Goal: Task Accomplishment & Management: Complete application form

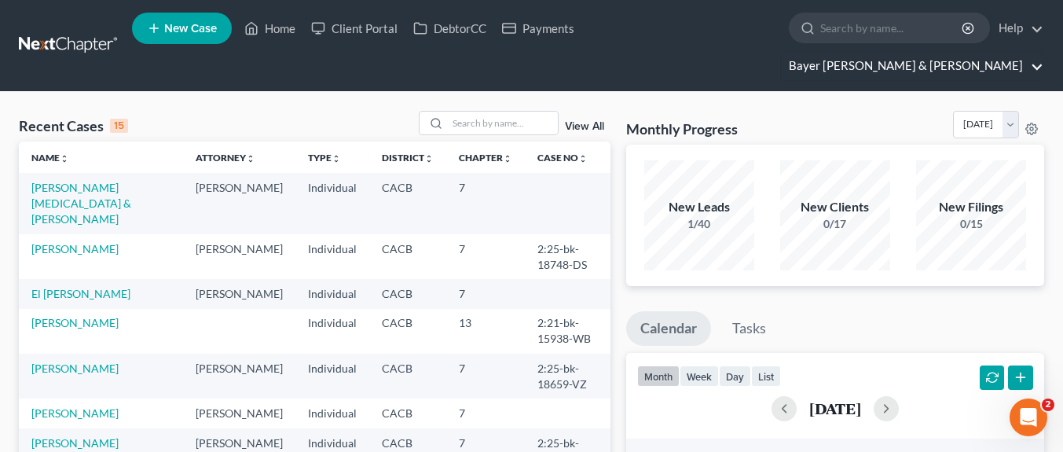
drag, startPoint x: 977, startPoint y: 32, endPoint x: 969, endPoint y: 36, distance: 8.8
click at [978, 52] on link "Bayer [PERSON_NAME] & [PERSON_NAME]" at bounding box center [912, 66] width 262 height 28
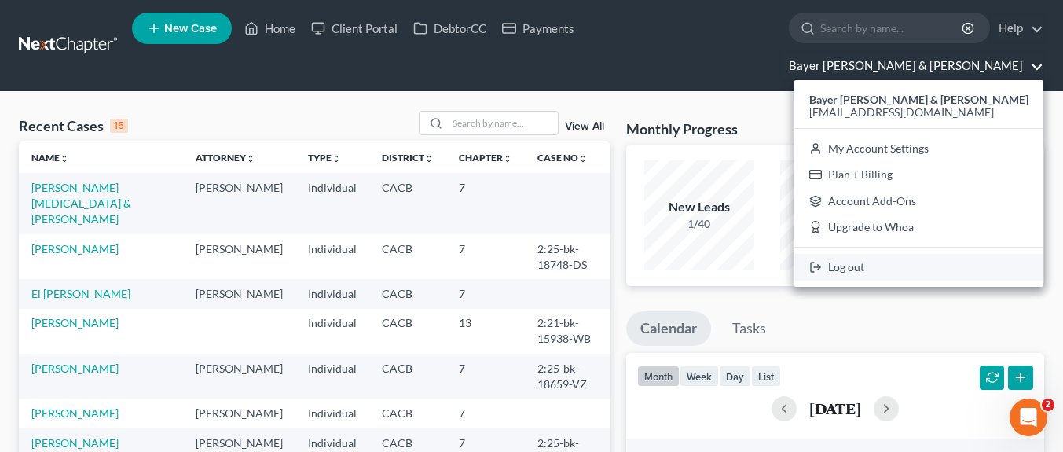
click at [927, 254] on link "Log out" at bounding box center [919, 267] width 249 height 27
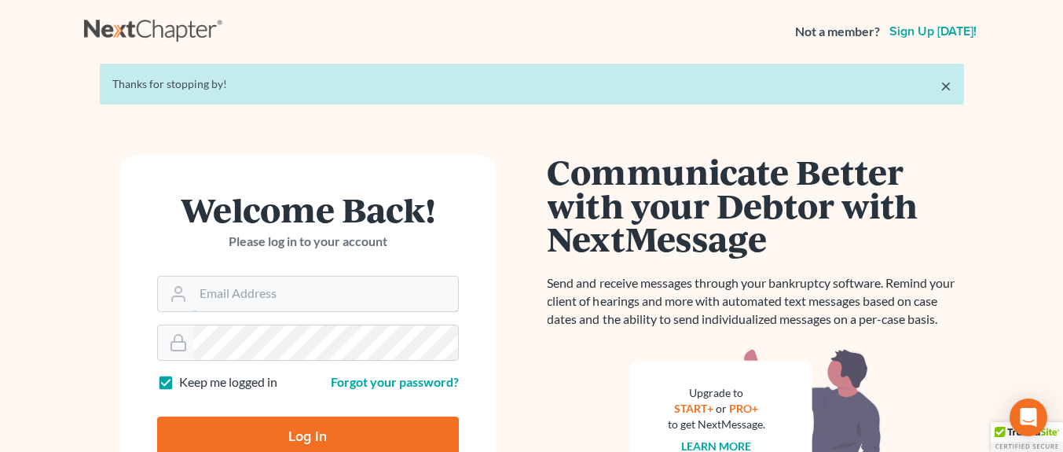
type input "[EMAIL_ADDRESS][DOMAIN_NAME]"
click at [323, 424] on input "Log In" at bounding box center [308, 436] width 302 height 39
type input "Thinking..."
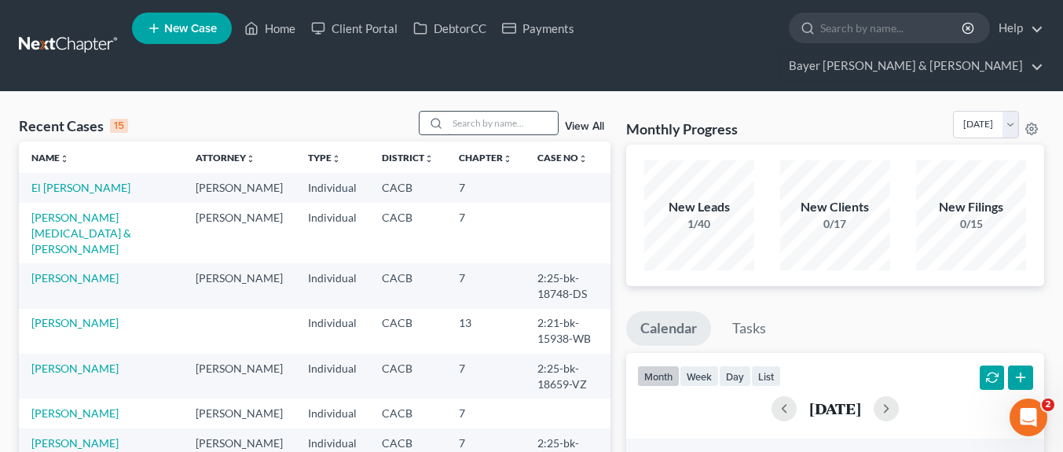
click at [534, 112] on input "search" at bounding box center [503, 123] width 110 height 23
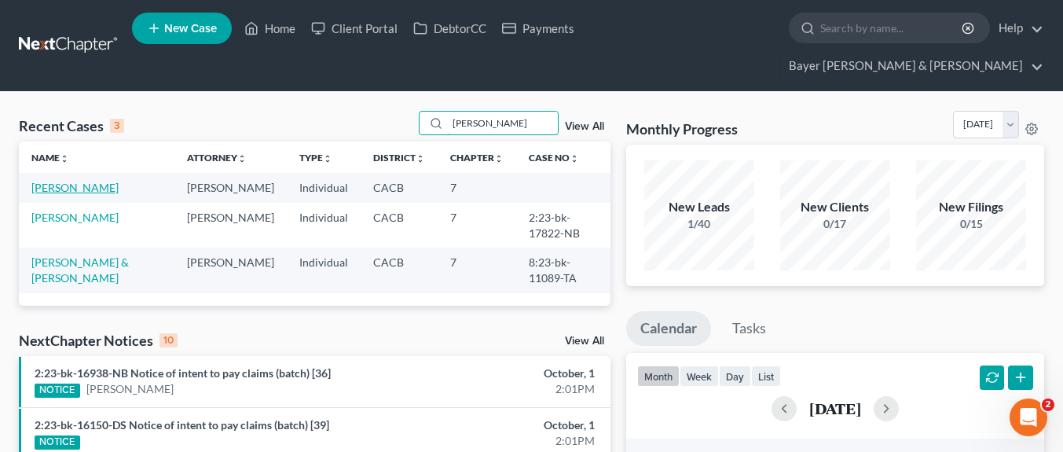
type input "jimenez"
click at [73, 181] on link "Jimenez, Edgar" at bounding box center [74, 187] width 87 height 13
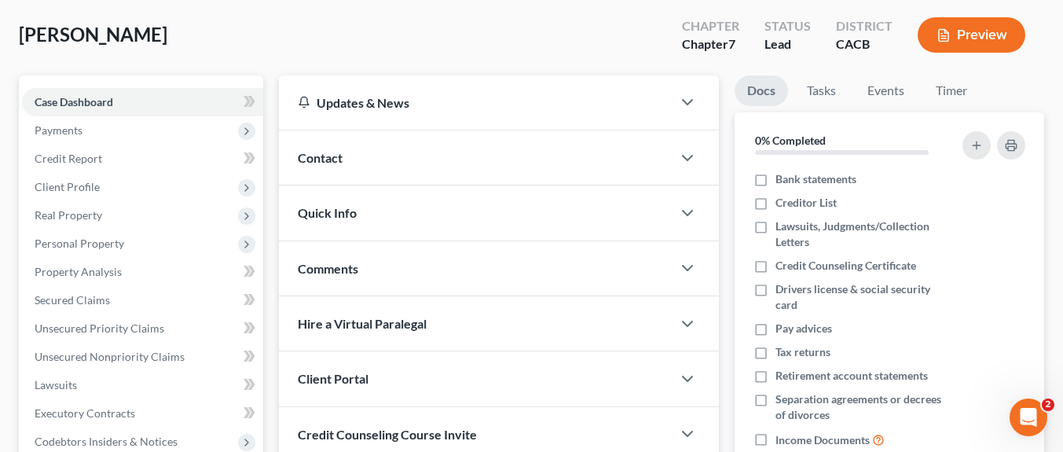
scroll to position [236, 0]
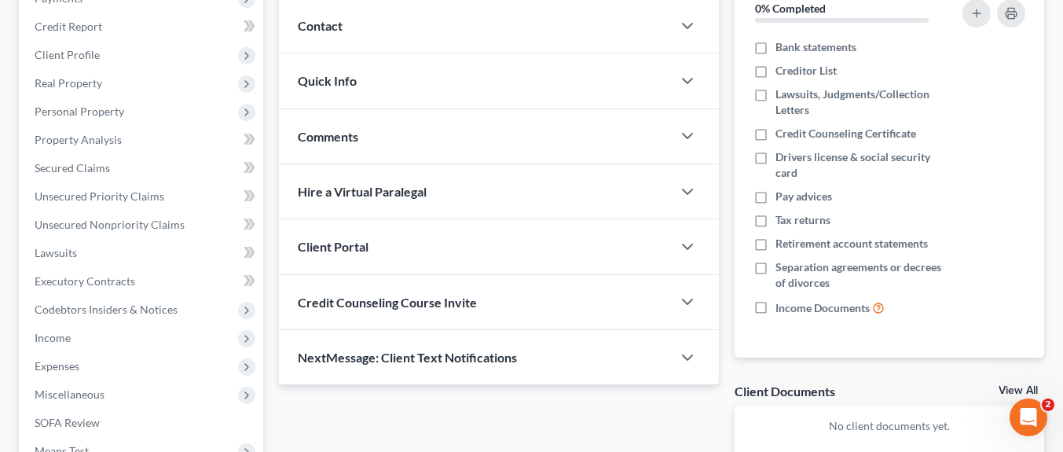
click at [566, 436] on div "Updates & News × California Central District Notes: Take a look at NextChapter'…" at bounding box center [499, 213] width 456 height 541
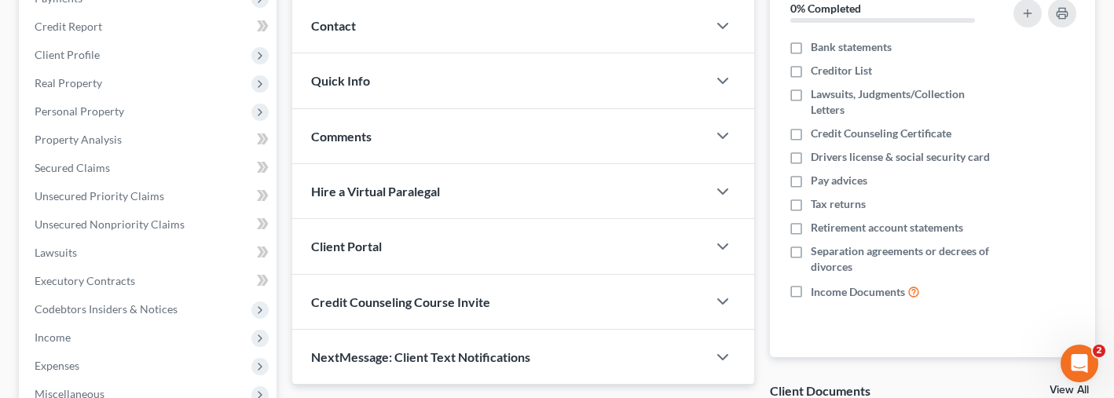
click at [280, 111] on div "Case Dashboard Payments Invoices Payments Payments Credit Report Client Profile" at bounding box center [147, 269] width 273 height 653
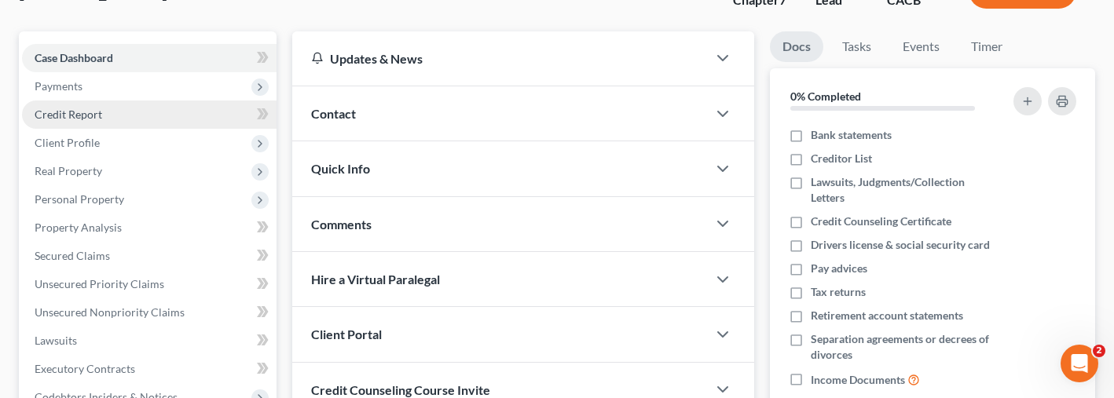
scroll to position [0, 0]
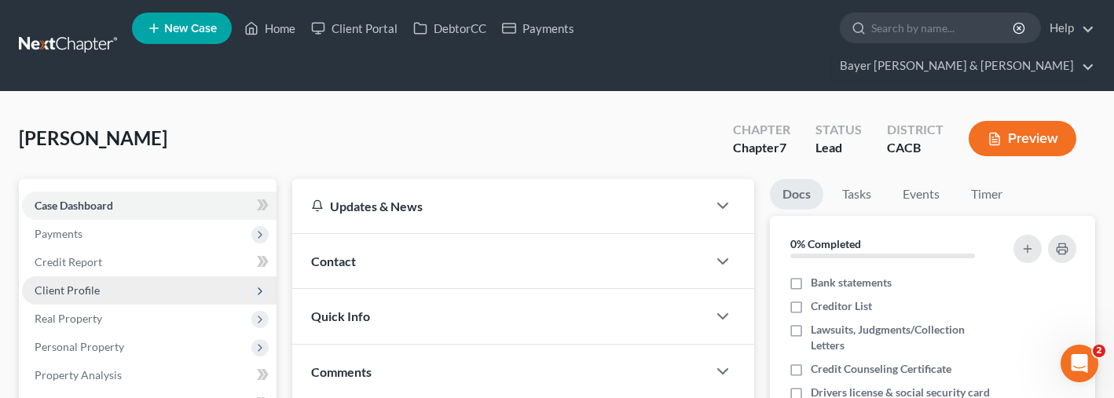
click at [111, 277] on span "Client Profile" at bounding box center [149, 291] width 255 height 28
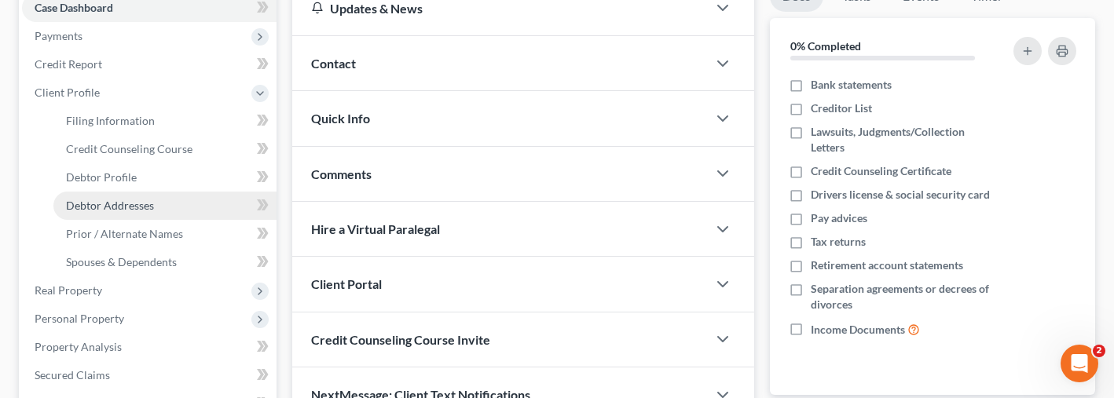
scroll to position [236, 0]
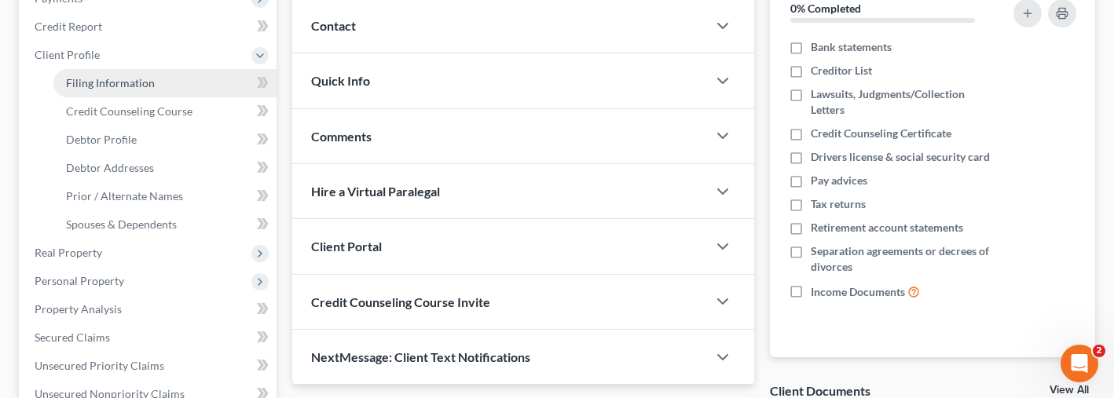
click at [200, 69] on link "Filing Information" at bounding box center [164, 83] width 223 height 28
select select "1"
select select "0"
select select "4"
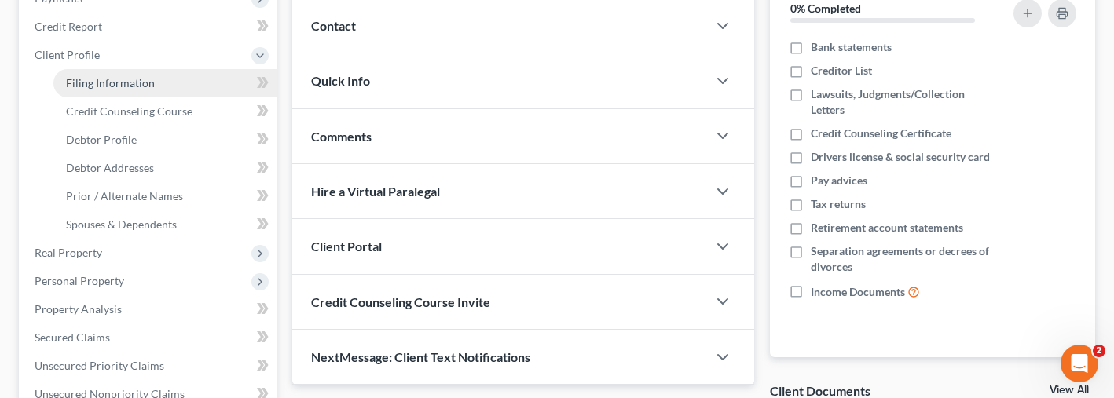
select select "0"
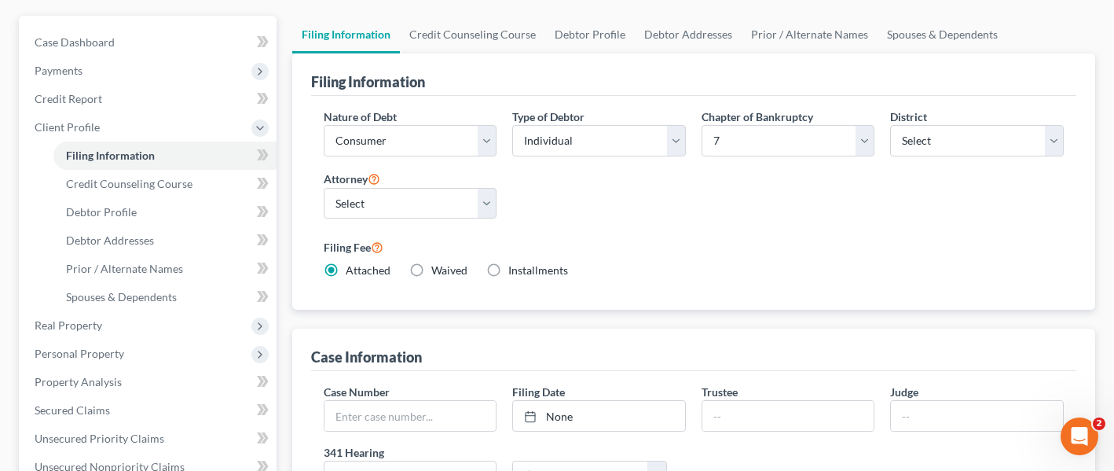
scroll to position [157, 0]
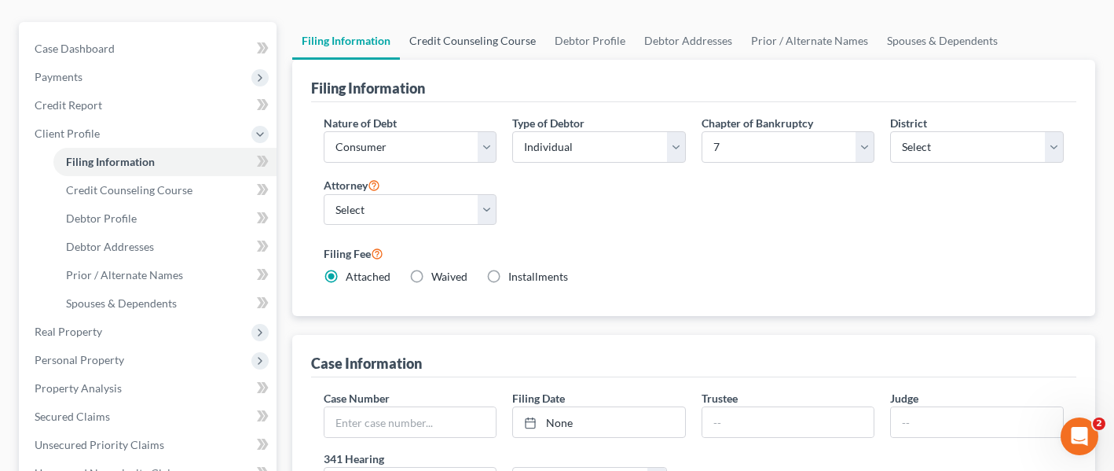
click at [454, 22] on link "Credit Counseling Course" at bounding box center [472, 41] width 145 height 38
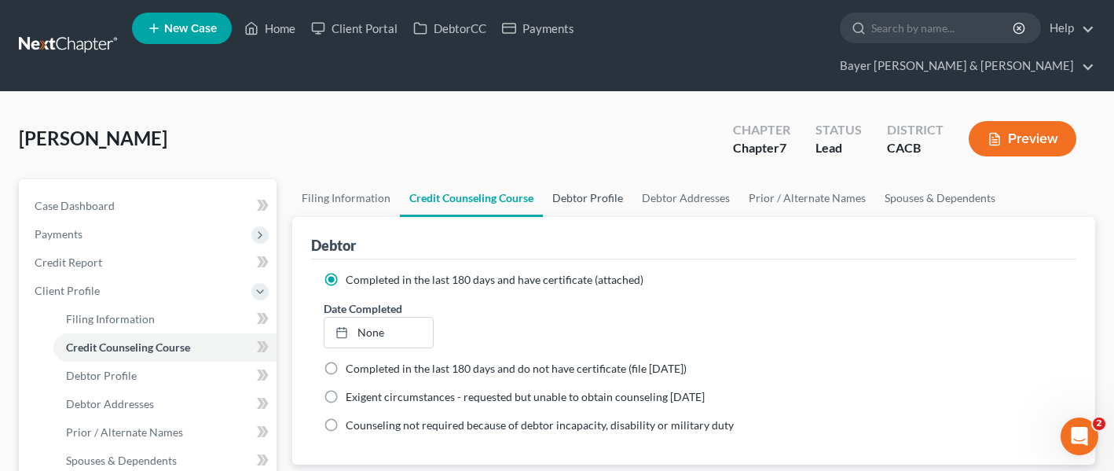
click at [582, 179] on link "Debtor Profile" at bounding box center [588, 198] width 90 height 38
select select "1"
select select "2"
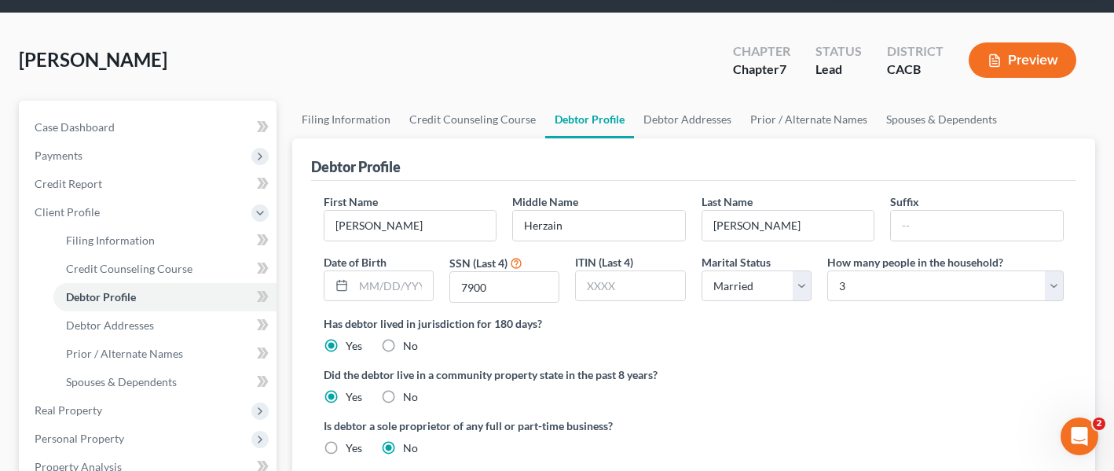
scroll to position [157, 0]
click at [696, 101] on link "Debtor Addresses" at bounding box center [687, 120] width 107 height 38
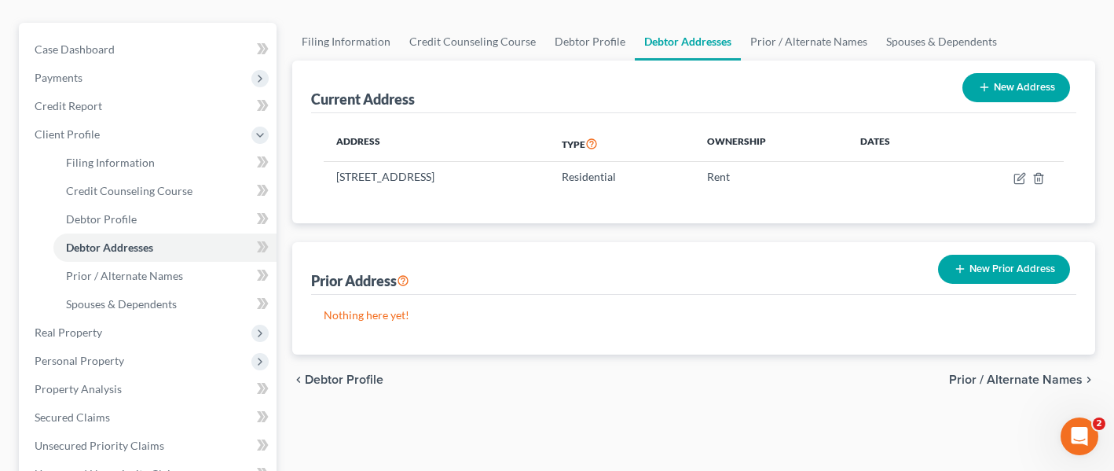
scroll to position [157, 0]
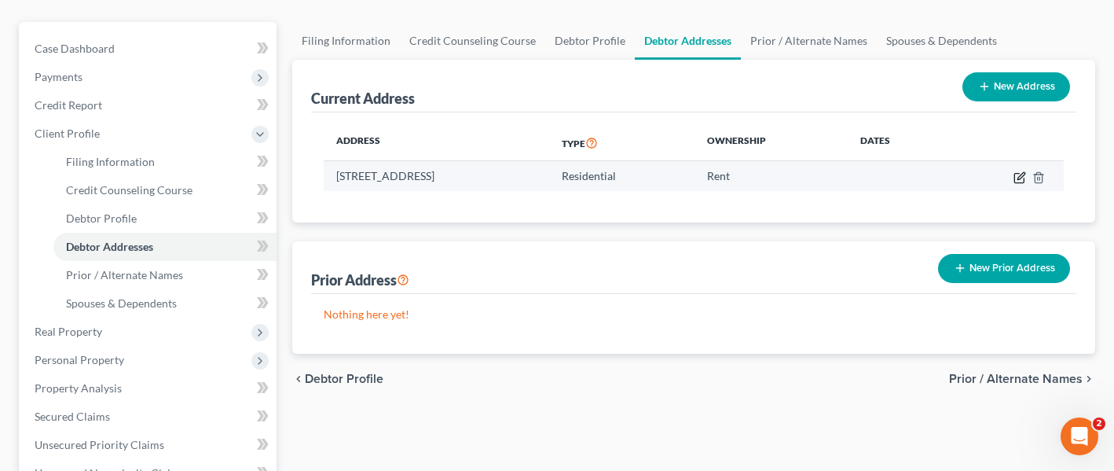
click at [1019, 171] on icon "button" at bounding box center [1020, 177] width 13 height 13
select select "4"
select select "0"
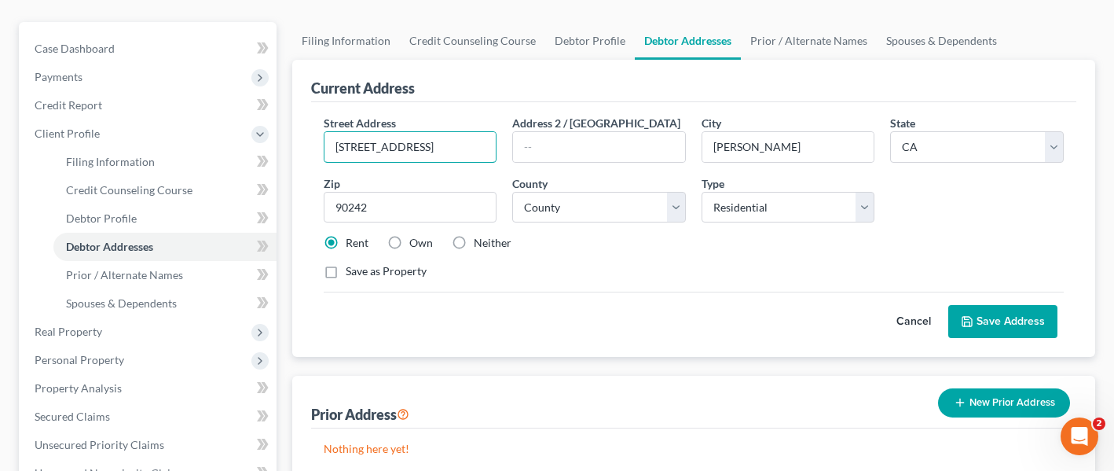
drag, startPoint x: 461, startPoint y: 116, endPoint x: 301, endPoint y: 112, distance: 159.6
click at [303, 113] on div "Current Address Street Address * 12274 Caladre Avenue Address 2 / PO Box City *…" at bounding box center [694, 208] width 804 height 297
type input "1600 W. Carson Street, Apt 306"
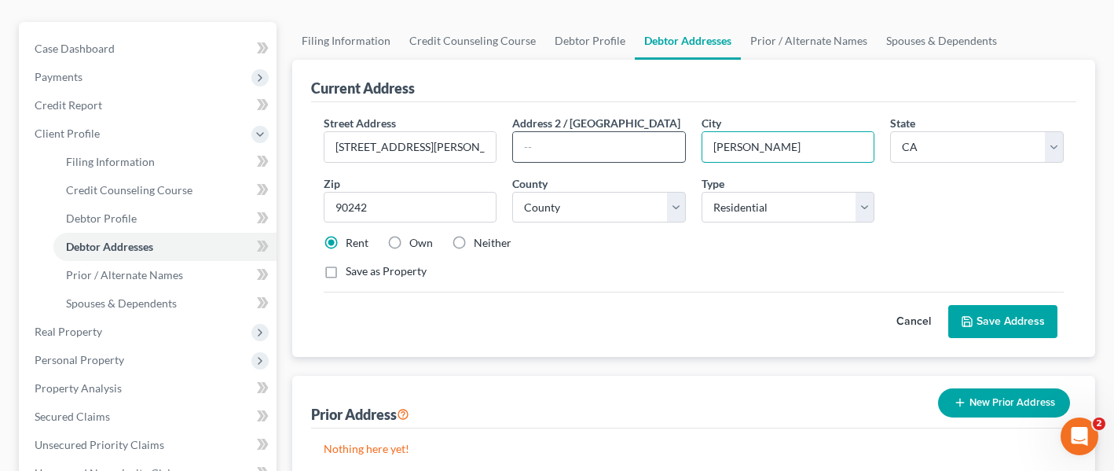
drag, startPoint x: 755, startPoint y: 116, endPoint x: 685, endPoint y: 119, distance: 70.8
click at [685, 119] on div "Street Address * 1600 W. Carson Street, Apt 306 Address 2 / PO Box City * Downe…" at bounding box center [694, 204] width 757 height 178
type input "Torrance"
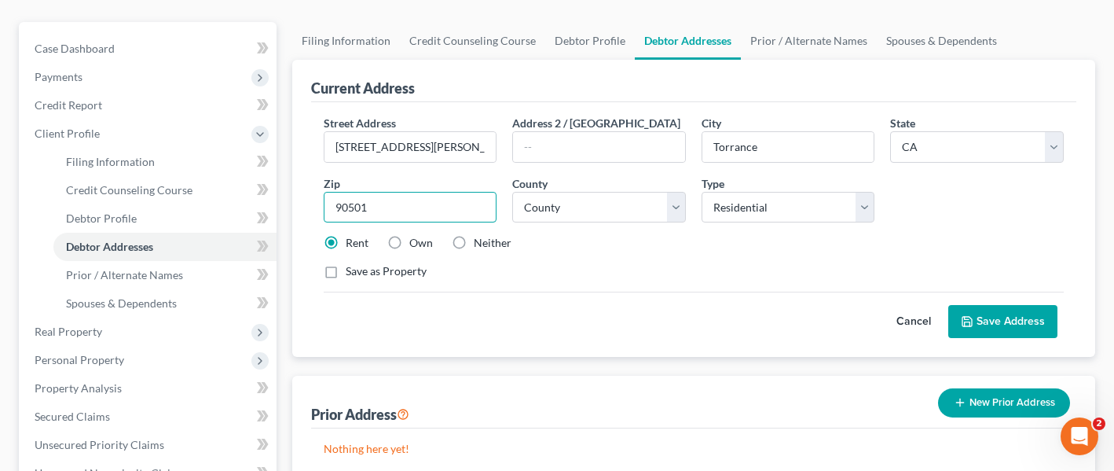
type input "90501"
click at [1021, 305] on button "Save Address" at bounding box center [1003, 321] width 109 height 33
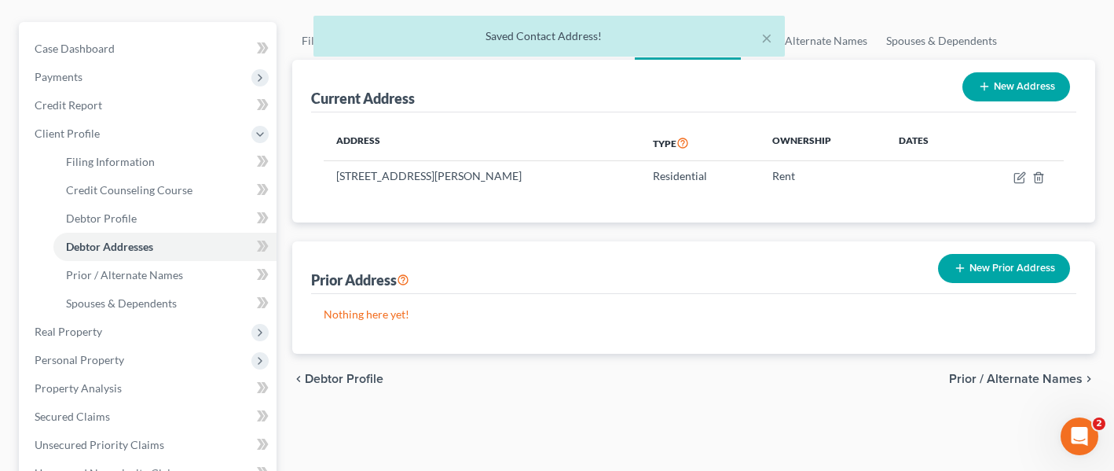
click at [1009, 60] on div "× Saved Contact Address!" at bounding box center [549, 40] width 1114 height 49
click at [997, 57] on div "× Saved Contact Address!" at bounding box center [549, 40] width 1114 height 49
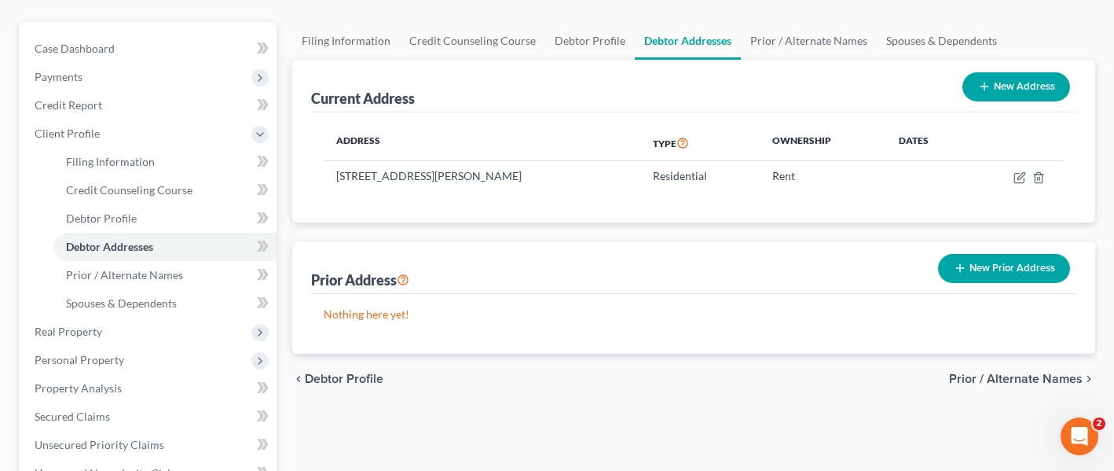
click at [1027, 72] on button "New Address" at bounding box center [1017, 86] width 108 height 29
select select "0"
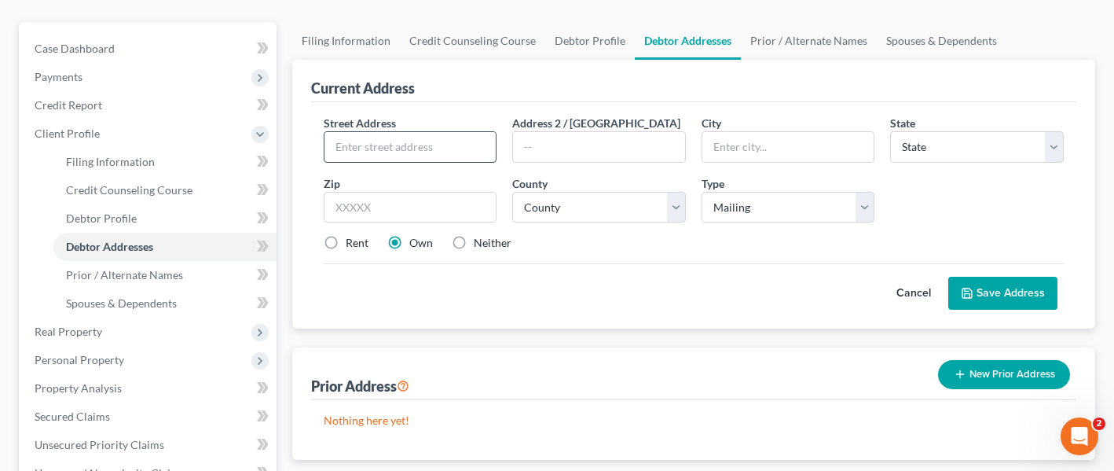
click at [458, 132] on input "text" at bounding box center [411, 147] width 172 height 30
type input "12274 Caladre Avenue"
click at [757, 132] on input "text" at bounding box center [789, 147] width 172 height 30
type input "Downey"
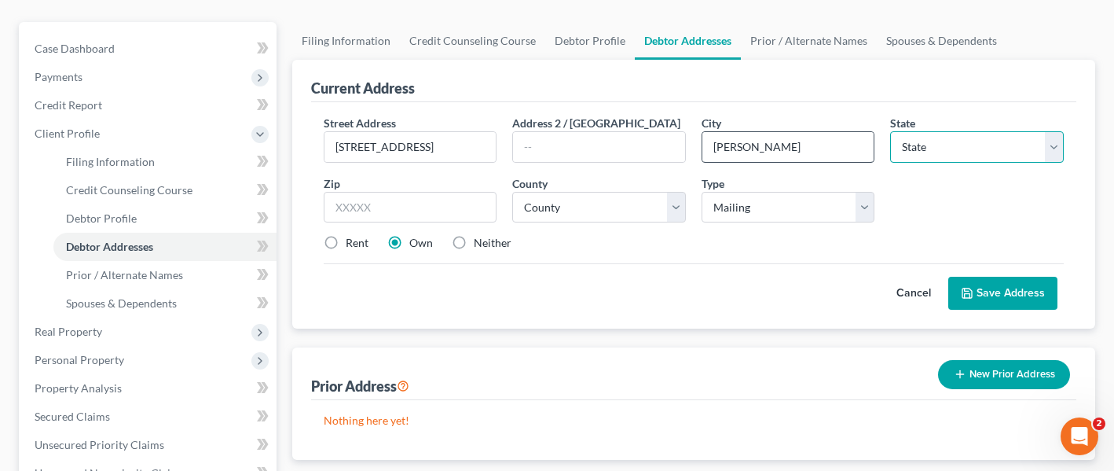
select select "4"
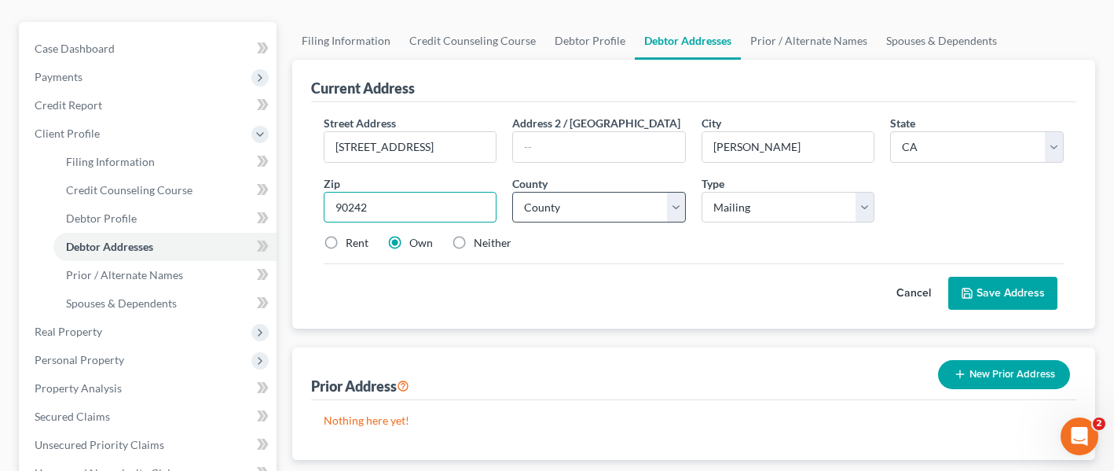
type input "90242"
click at [600, 192] on select "County Alameda County Alpine County Amador County Butte County Calaveras County…" at bounding box center [599, 207] width 174 height 31
select select "18"
click at [512, 192] on select "County Alameda County Alpine County Amador County Butte County Calaveras County…" at bounding box center [599, 207] width 174 height 31
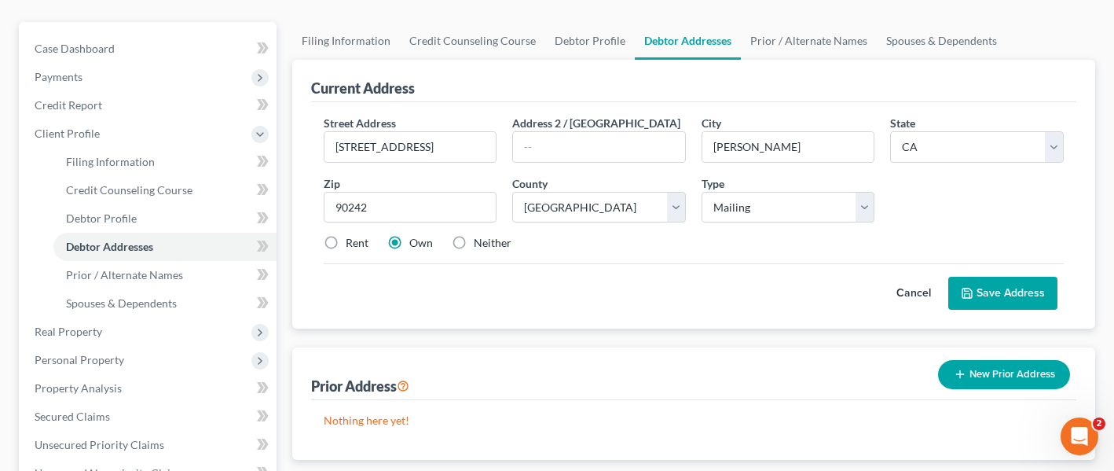
click at [346, 235] on label "Rent" at bounding box center [357, 243] width 23 height 16
click at [352, 235] on input "Rent" at bounding box center [357, 240] width 10 height 10
radio input "true"
click at [474, 235] on label "Neither" at bounding box center [493, 243] width 38 height 16
click at [480, 235] on input "Neither" at bounding box center [485, 240] width 10 height 10
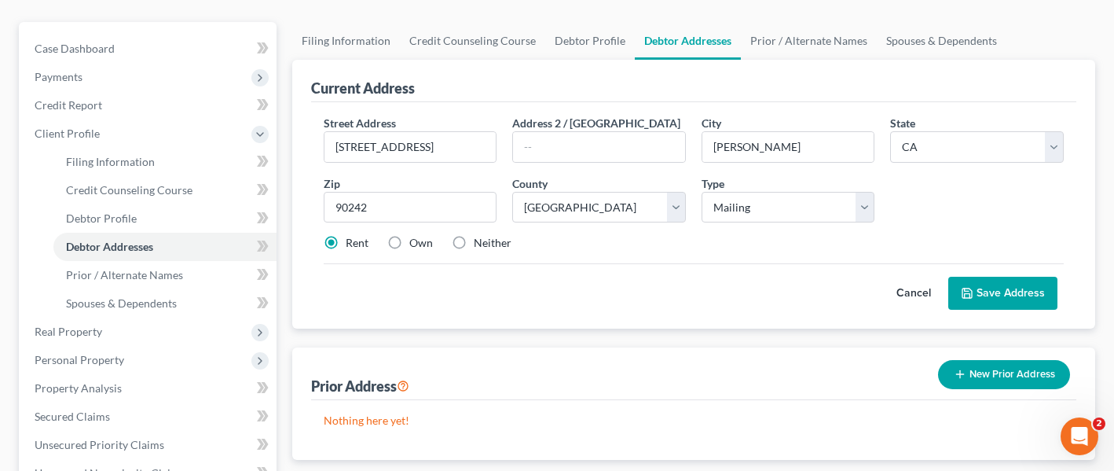
radio input "true"
click at [1018, 277] on button "Save Address" at bounding box center [1003, 293] width 109 height 33
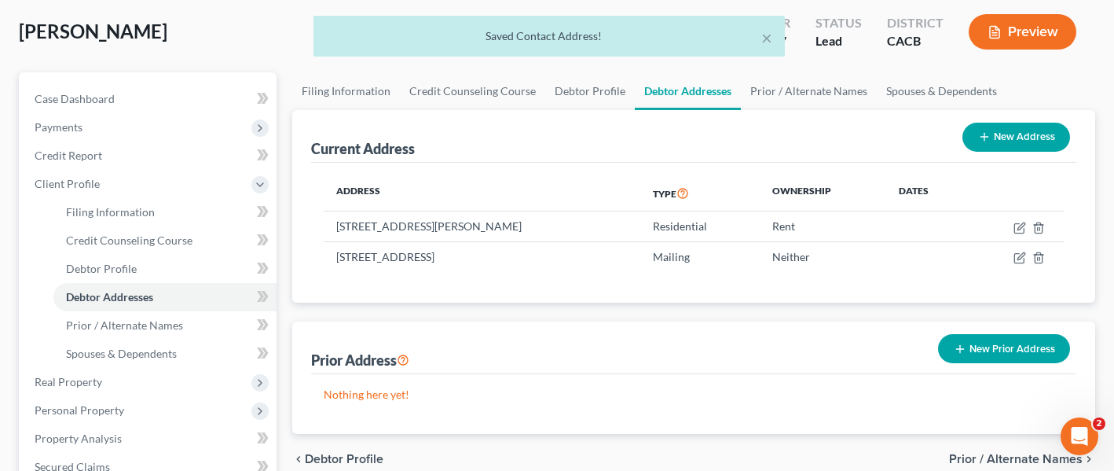
scroll to position [79, 0]
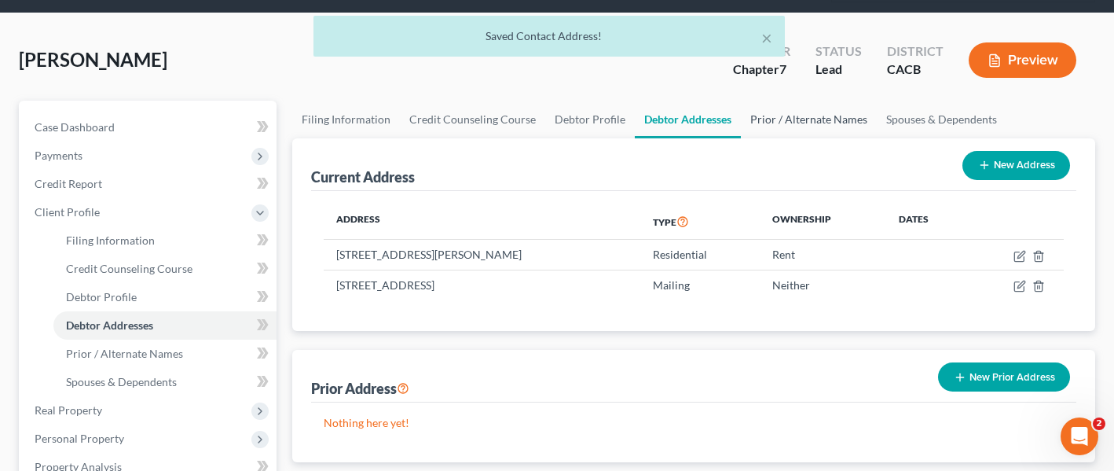
click at [791, 101] on link "Prior / Alternate Names" at bounding box center [809, 120] width 136 height 38
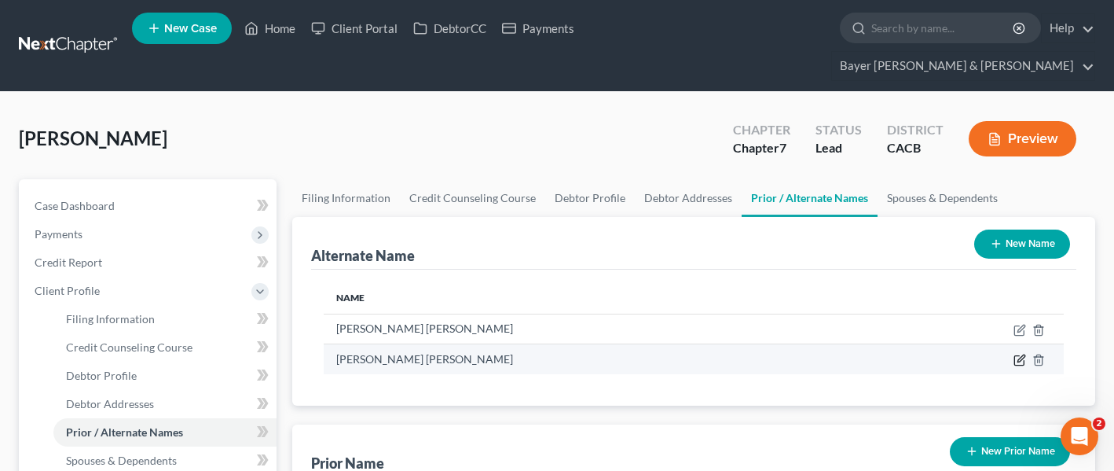
click at [1019, 356] on icon at bounding box center [1019, 360] width 9 height 9
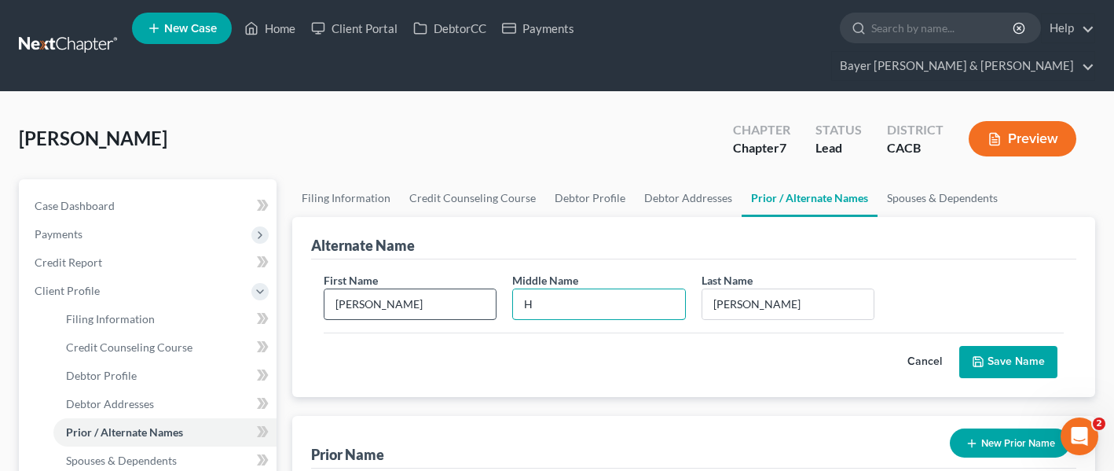
drag, startPoint x: 570, startPoint y: 272, endPoint x: 476, endPoint y: 263, distance: 93.9
click at [476, 272] on div "First Name Edgar Middle Name H Last Name * Jimenez Bahena" at bounding box center [694, 302] width 757 height 61
click at [992, 346] on button "Save Name" at bounding box center [1009, 362] width 98 height 33
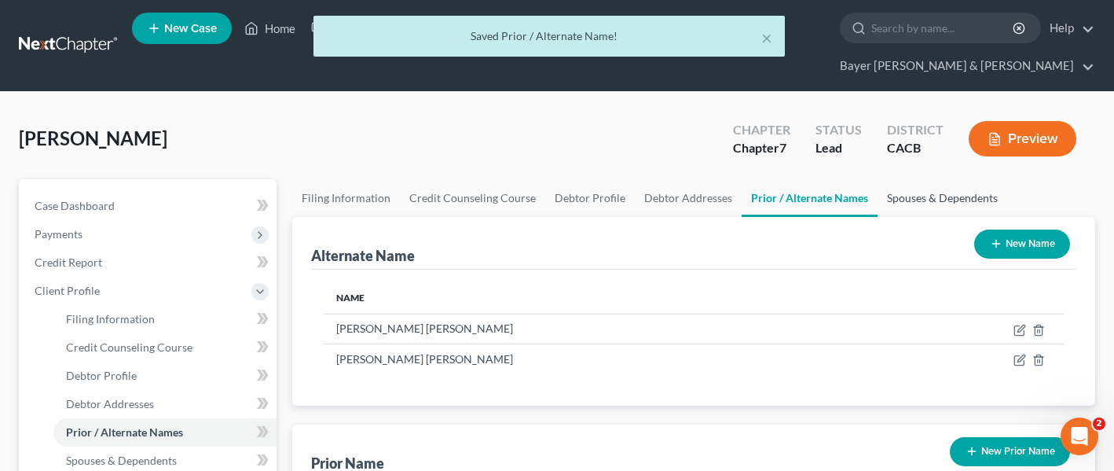
click at [934, 179] on link "Spouses & Dependents" at bounding box center [943, 198] width 130 height 38
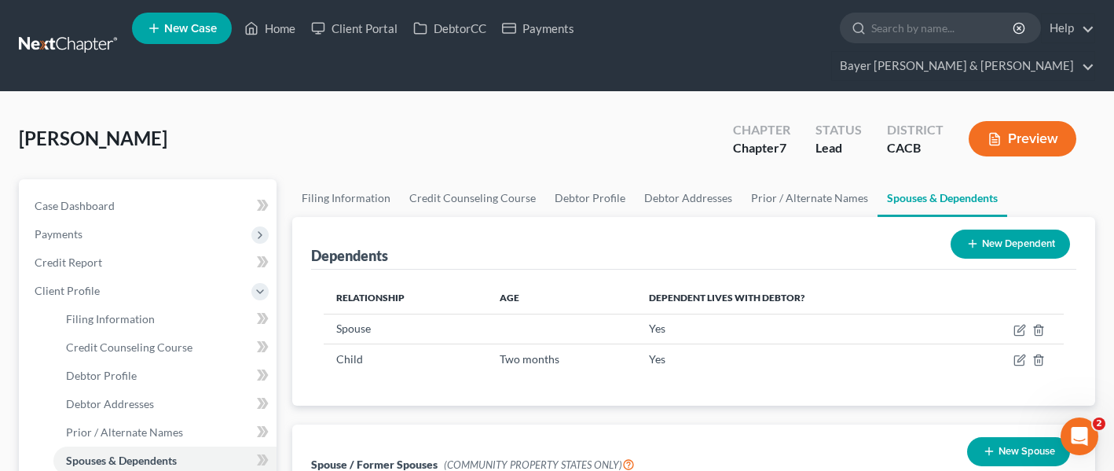
scroll to position [79, 0]
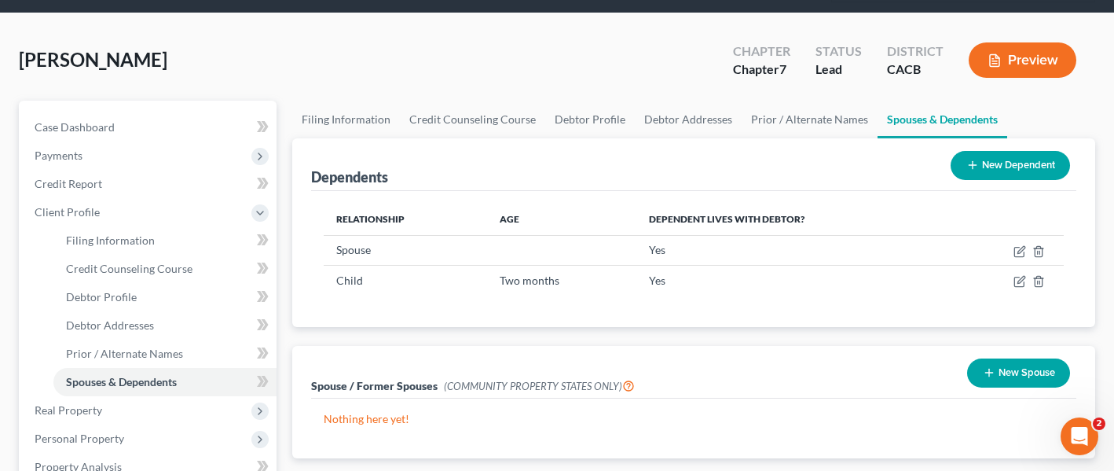
click at [1017, 358] on button "New Spouse" at bounding box center [1018, 372] width 103 height 29
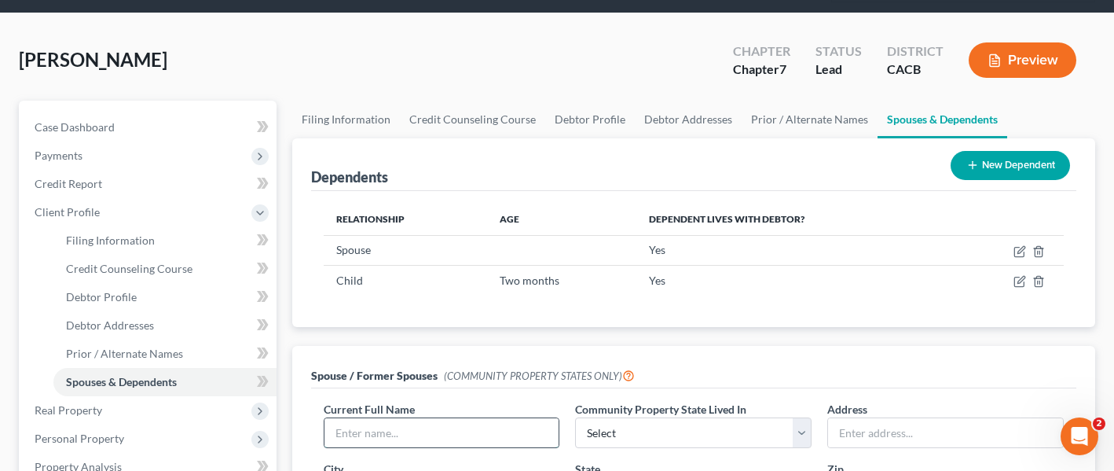
click at [522, 418] on input "text" at bounding box center [442, 433] width 235 height 30
type input "Kimberly Jimenez"
select select "1"
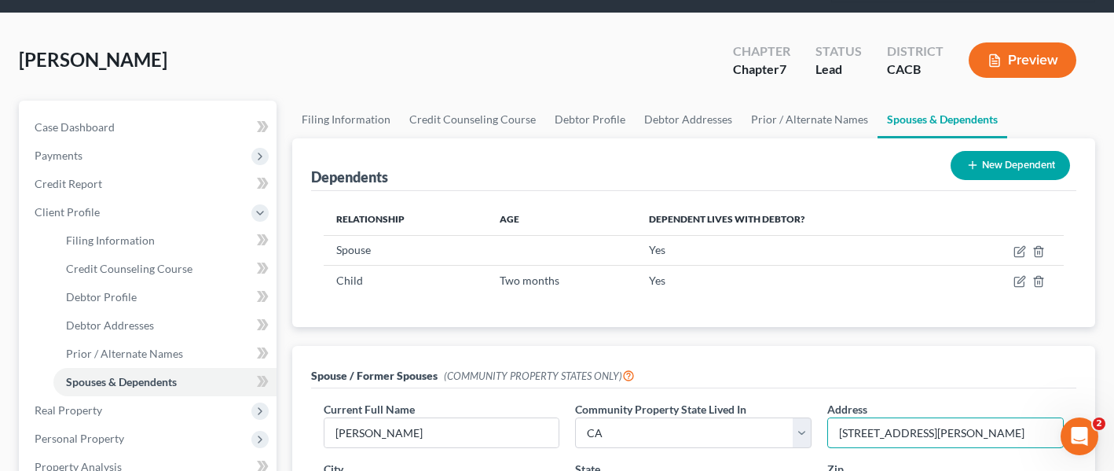
type input "1600 W. Carson Street Apt 306"
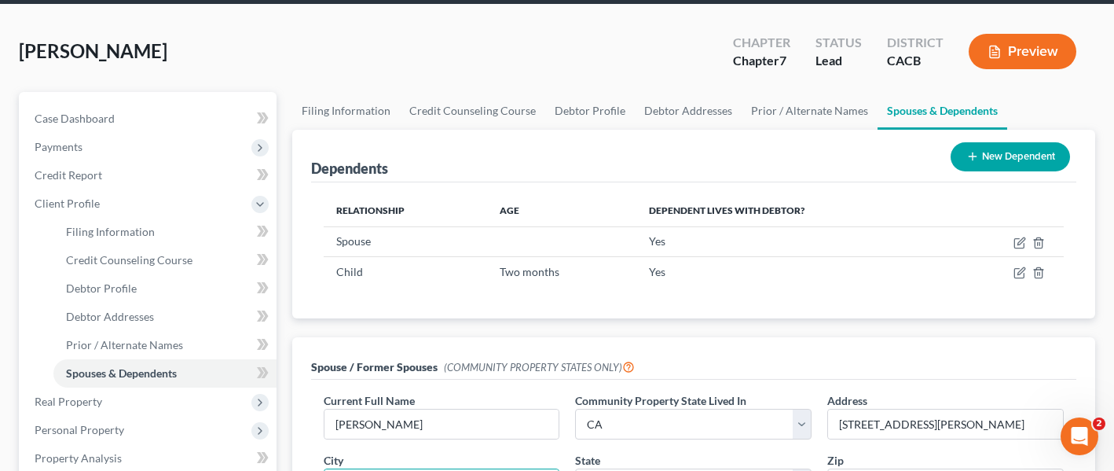
type input "Torrance"
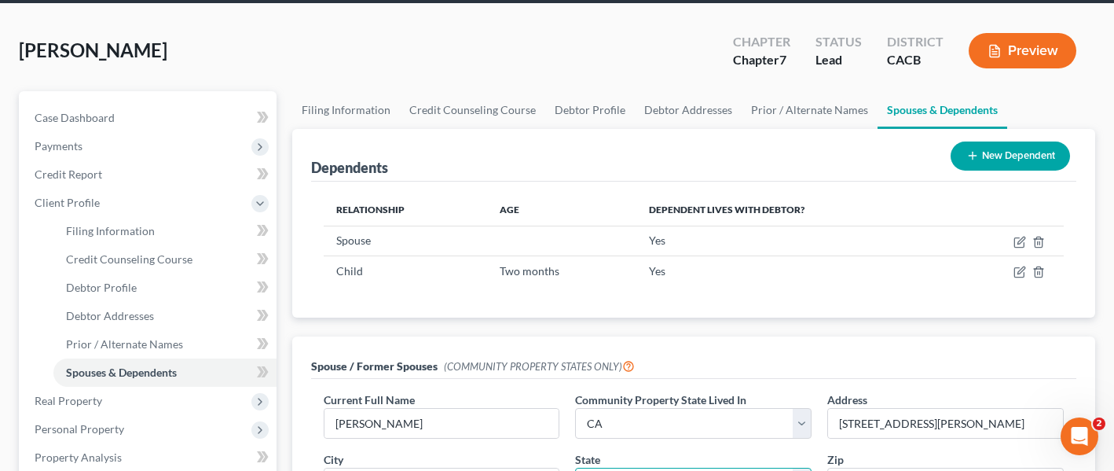
select select "4"
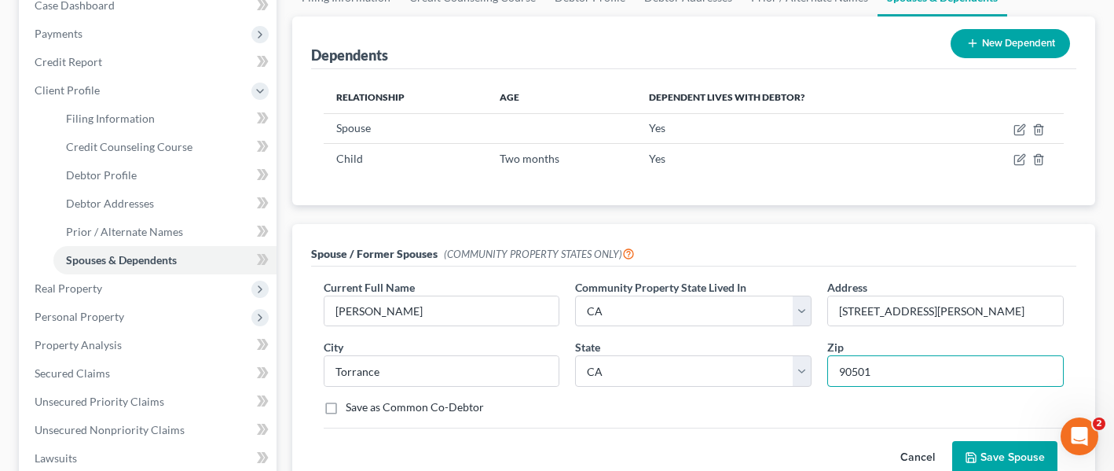
scroll to position [324, 0]
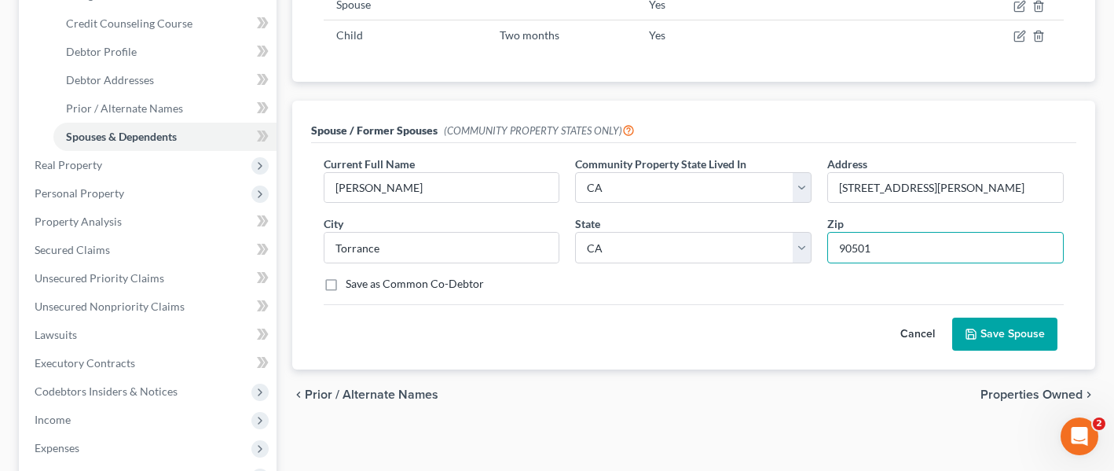
type input "90501"
click at [964, 318] on button "Save Spouse" at bounding box center [1005, 334] width 105 height 33
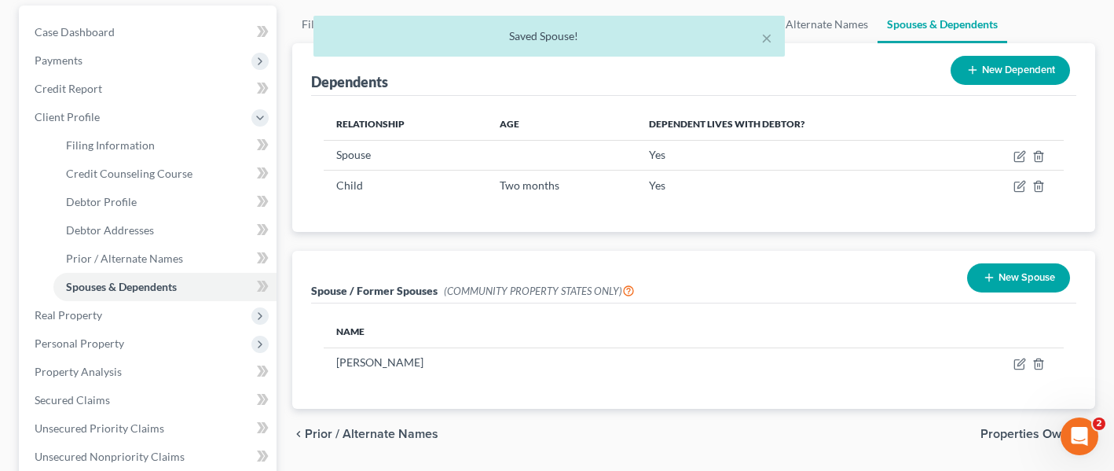
scroll to position [167, 0]
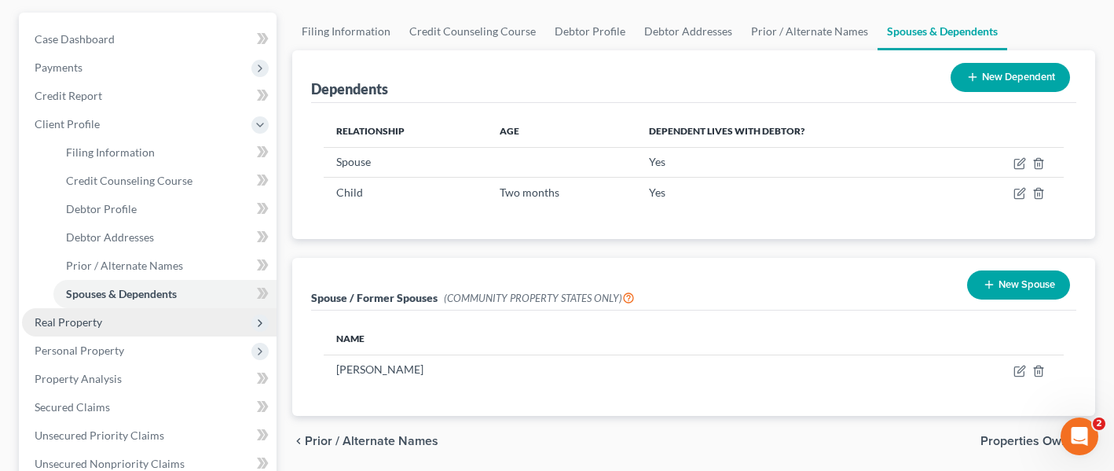
click at [107, 308] on span "Real Property" at bounding box center [149, 322] width 255 height 28
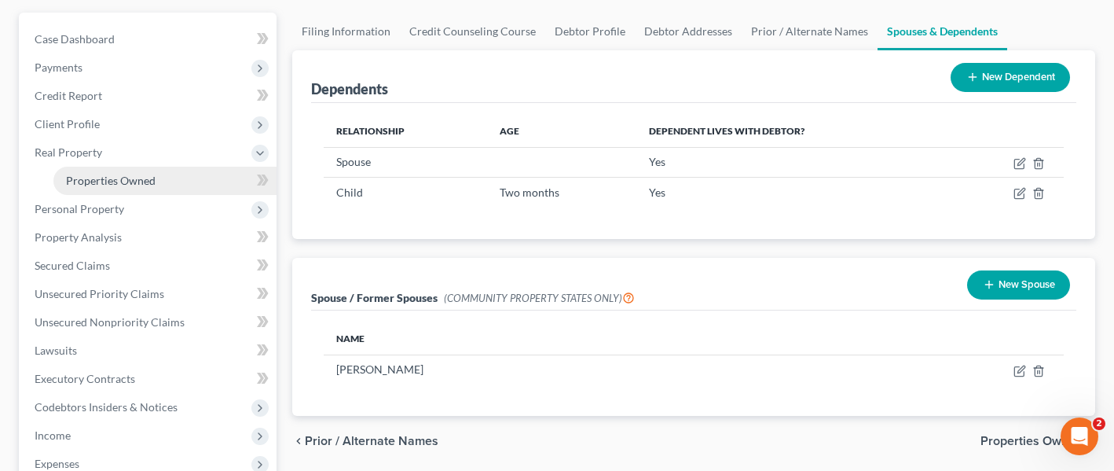
click at [130, 167] on link "Properties Owned" at bounding box center [164, 181] width 223 height 28
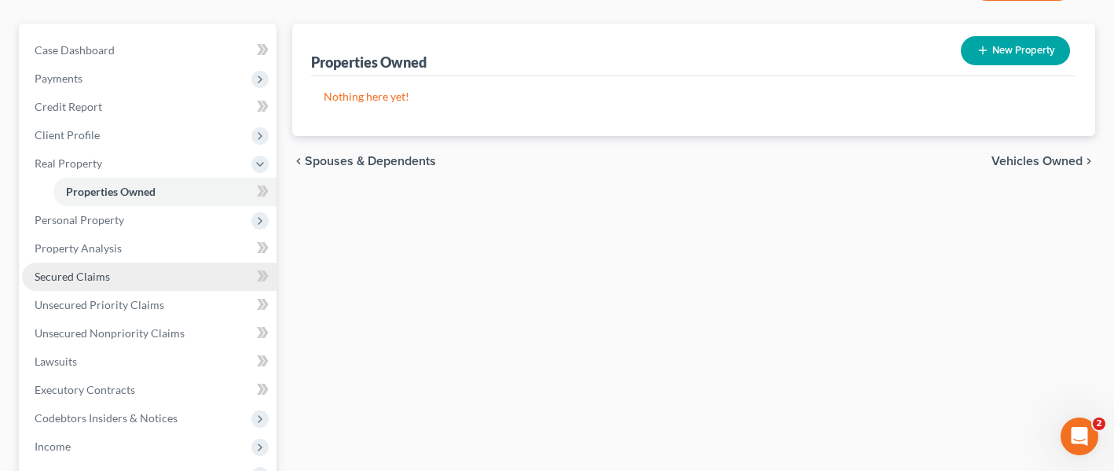
scroll to position [157, 0]
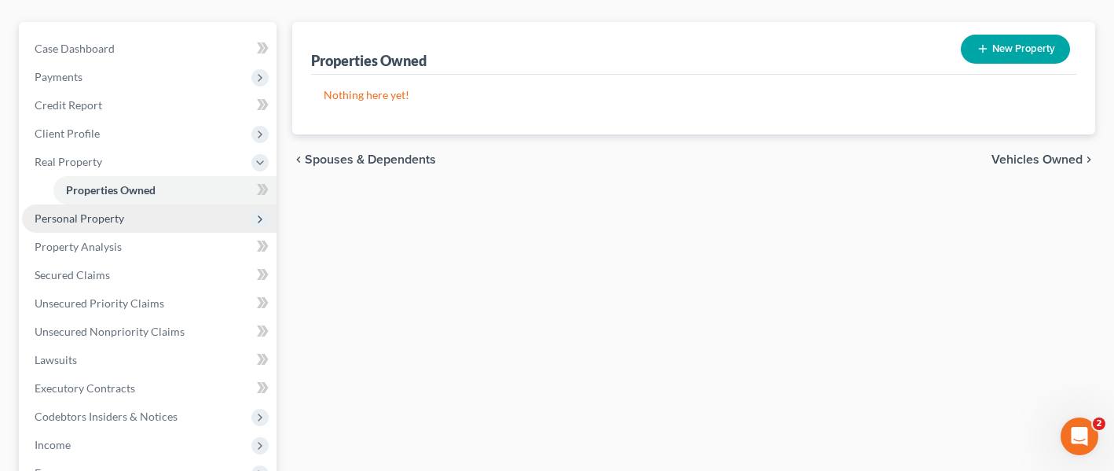
click at [113, 204] on span "Personal Property" at bounding box center [149, 218] width 255 height 28
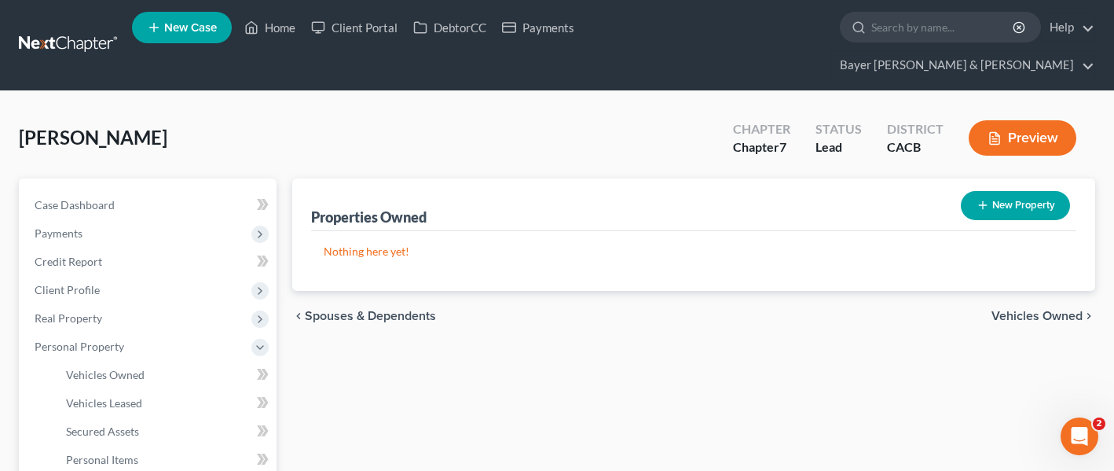
scroll to position [0, 0]
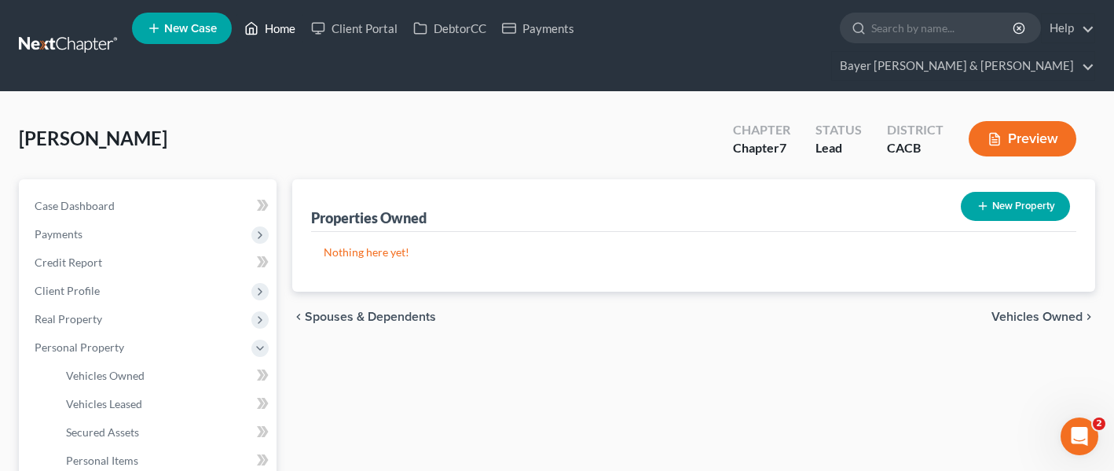
click at [272, 30] on link "Home" at bounding box center [270, 28] width 67 height 28
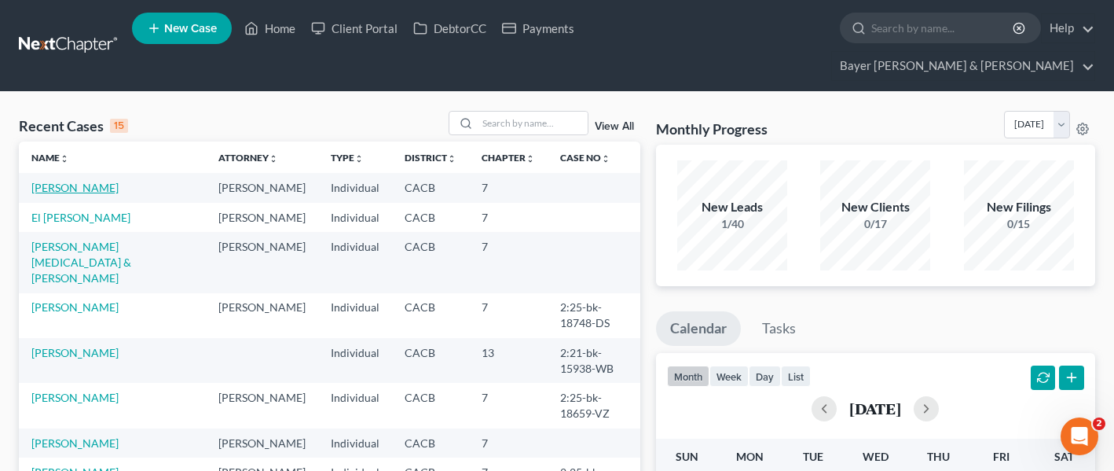
click at [75, 181] on link "Jimenez, Edgar" at bounding box center [74, 187] width 87 height 13
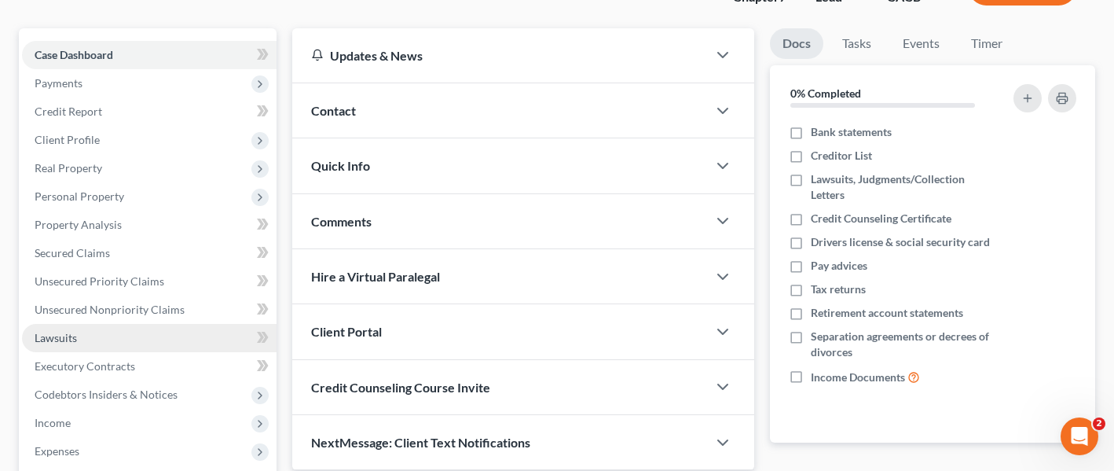
scroll to position [157, 0]
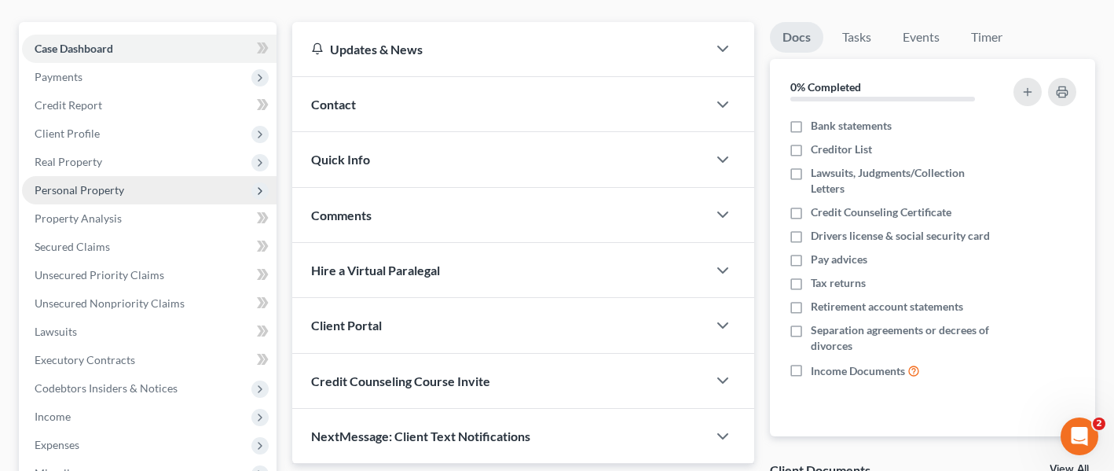
click at [141, 176] on span "Personal Property" at bounding box center [149, 190] width 255 height 28
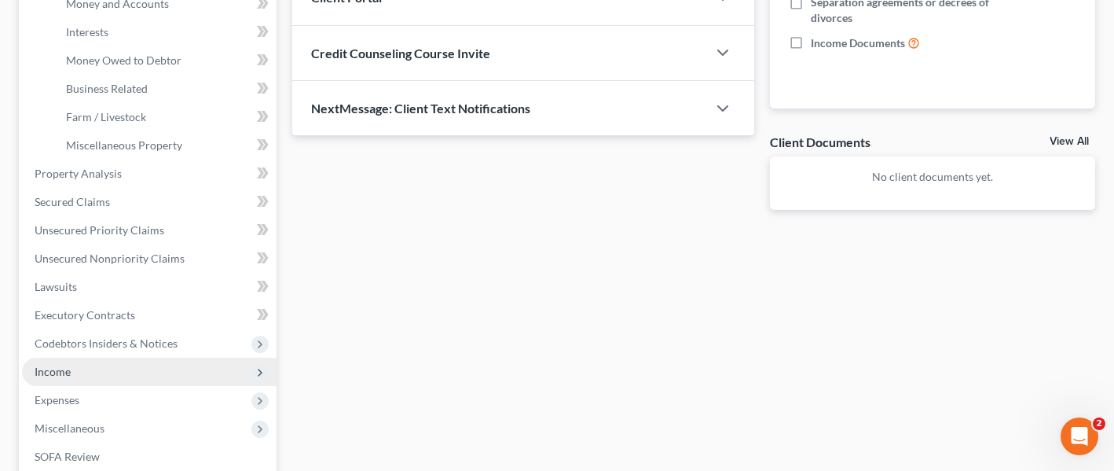
scroll to position [676, 0]
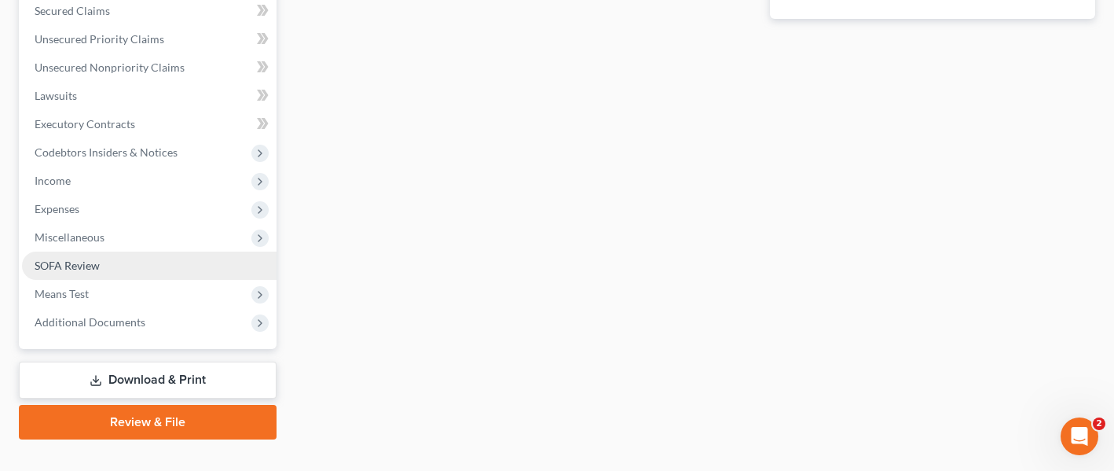
click at [127, 251] on link "SOFA Review" at bounding box center [149, 265] width 255 height 28
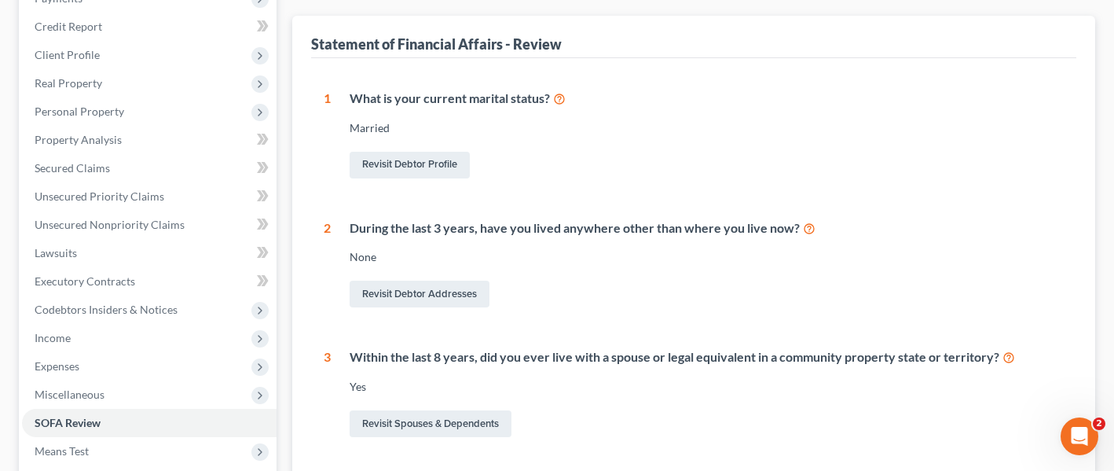
scroll to position [79, 0]
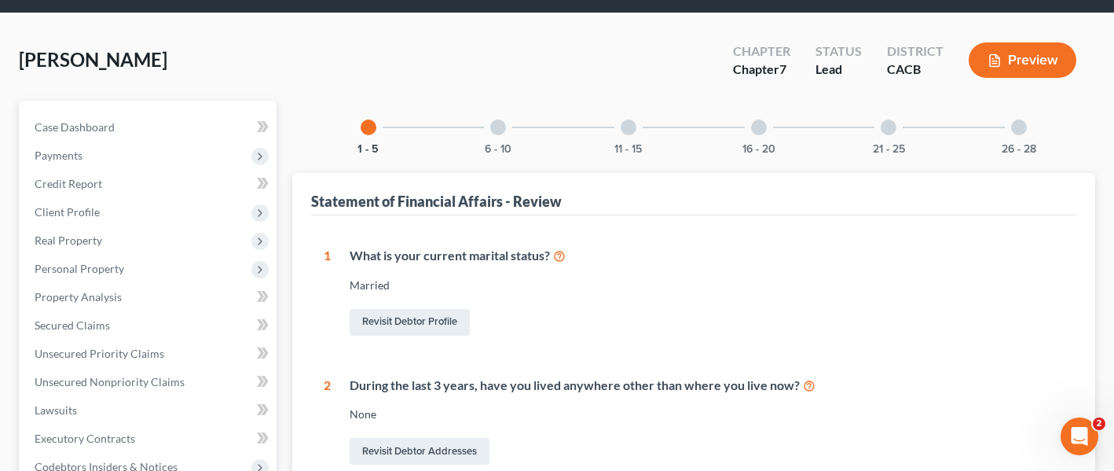
click at [752, 119] on div at bounding box center [759, 127] width 16 height 16
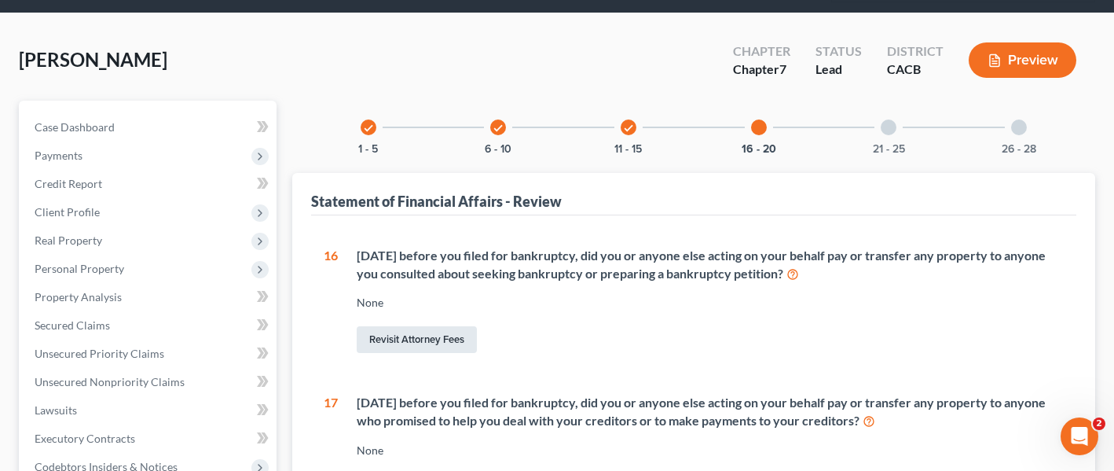
click at [440, 326] on link "Revisit Attorney Fees" at bounding box center [417, 339] width 120 height 27
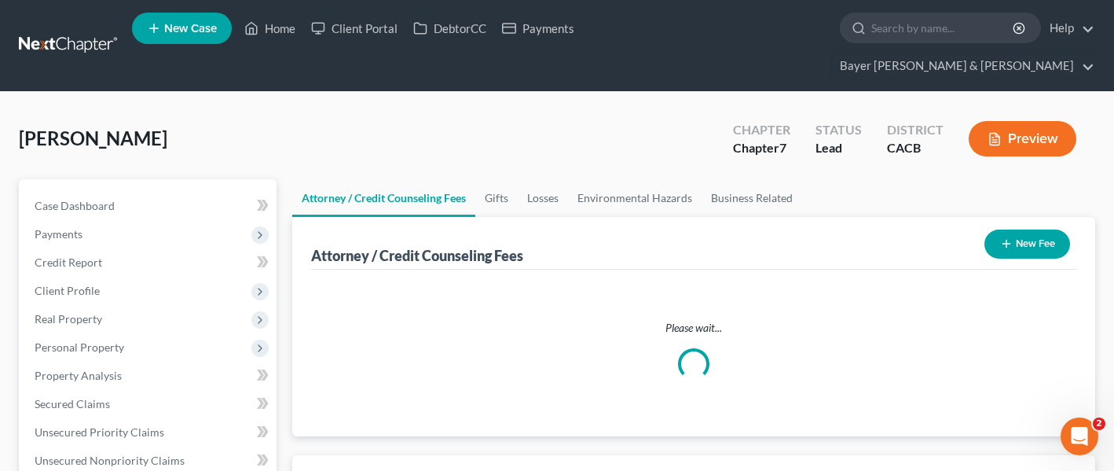
select select "2"
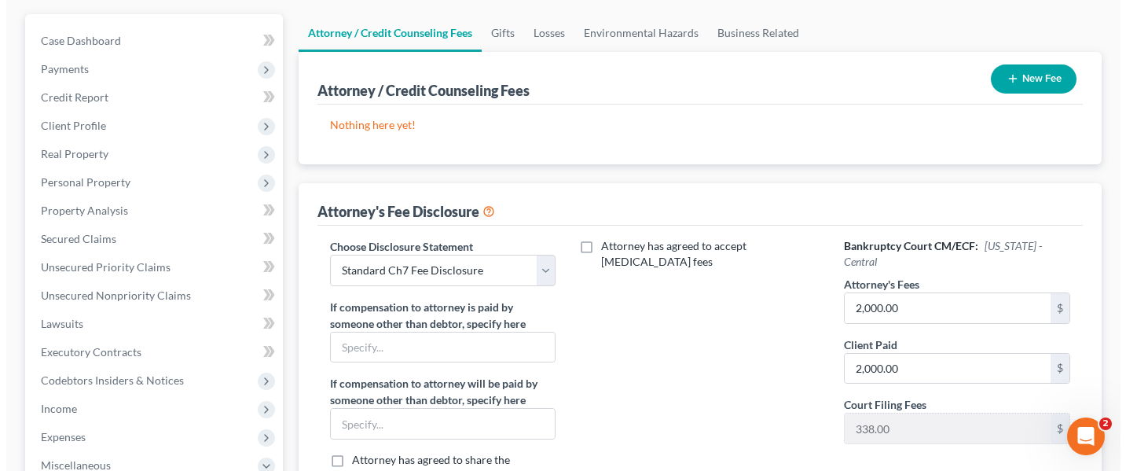
scroll to position [79, 0]
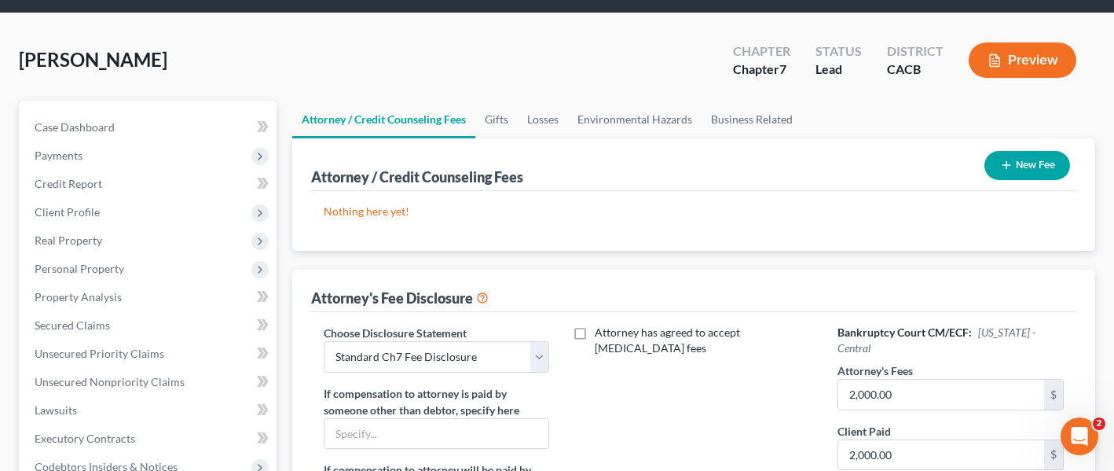
click at [1063, 151] on button "New Fee" at bounding box center [1028, 165] width 86 height 29
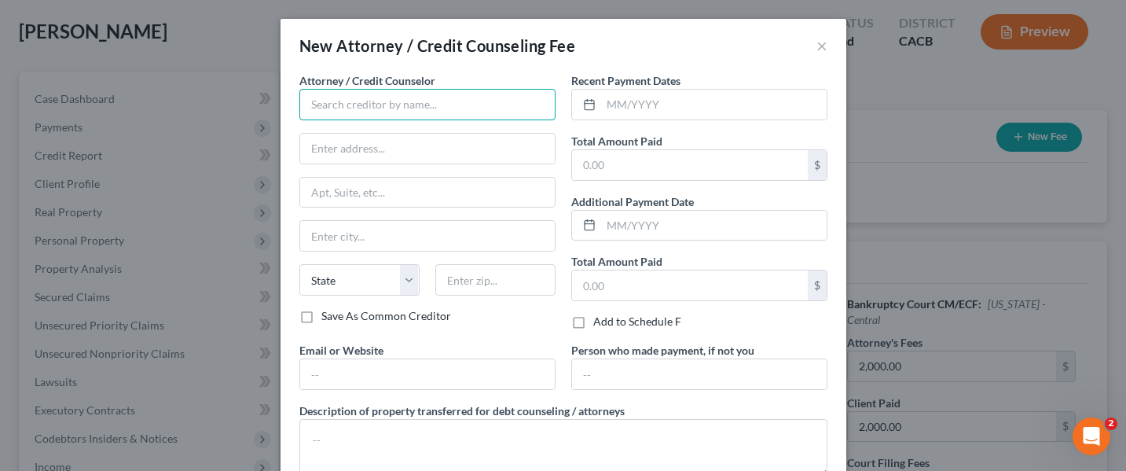
click at [475, 107] on input "text" at bounding box center [427, 104] width 256 height 31
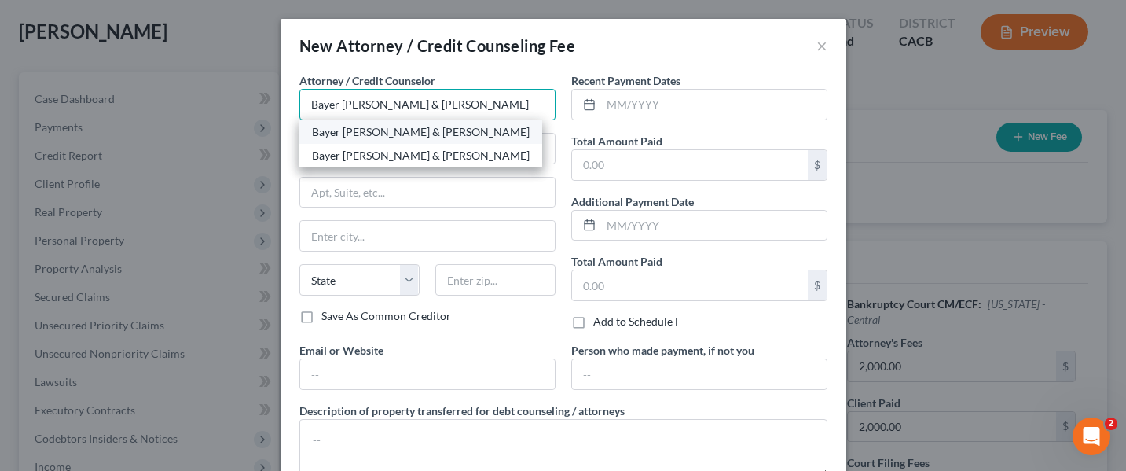
type input "Bayer Wishman & Leotta"
click at [419, 134] on div "Bayer Wishman & Leotta" at bounding box center [421, 132] width 218 height 16
type input "1055 Wilshire Blvd."
type input "Suite 1900"
type input "Los Angeles"
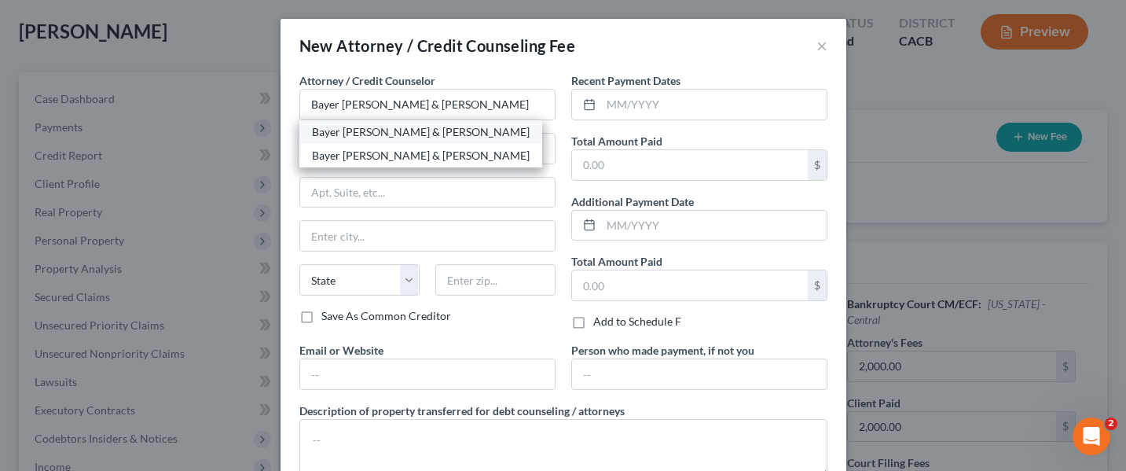
select select "4"
type input "90017"
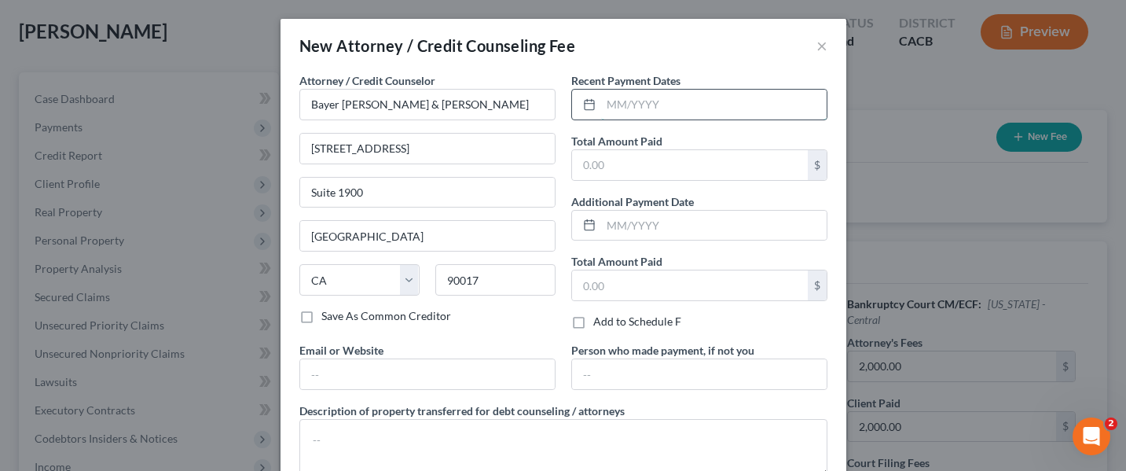
click at [708, 103] on input "text" at bounding box center [714, 105] width 226 height 30
type input "07/16/25; 09/01/25"
click at [665, 156] on input "text" at bounding box center [690, 165] width 236 height 30
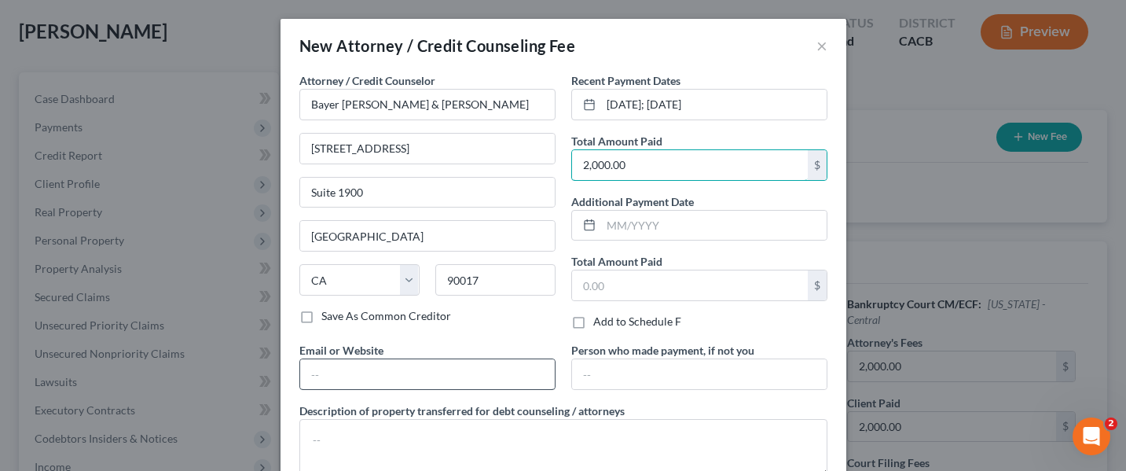
type input "2,000.00"
click at [411, 361] on input "text" at bounding box center [427, 374] width 255 height 30
type input "jeffwishman@bayerwishman.com"
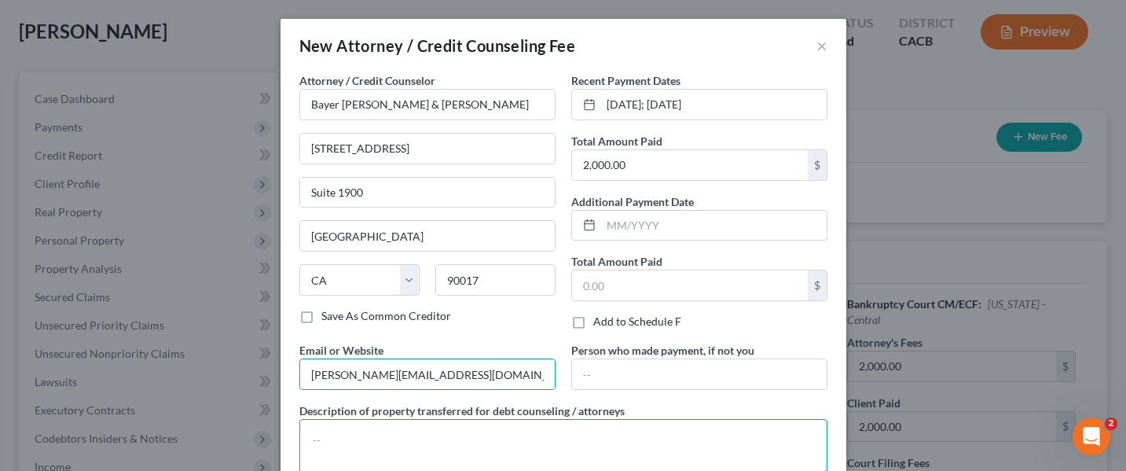
click at [404, 435] on textarea at bounding box center [563, 448] width 528 height 58
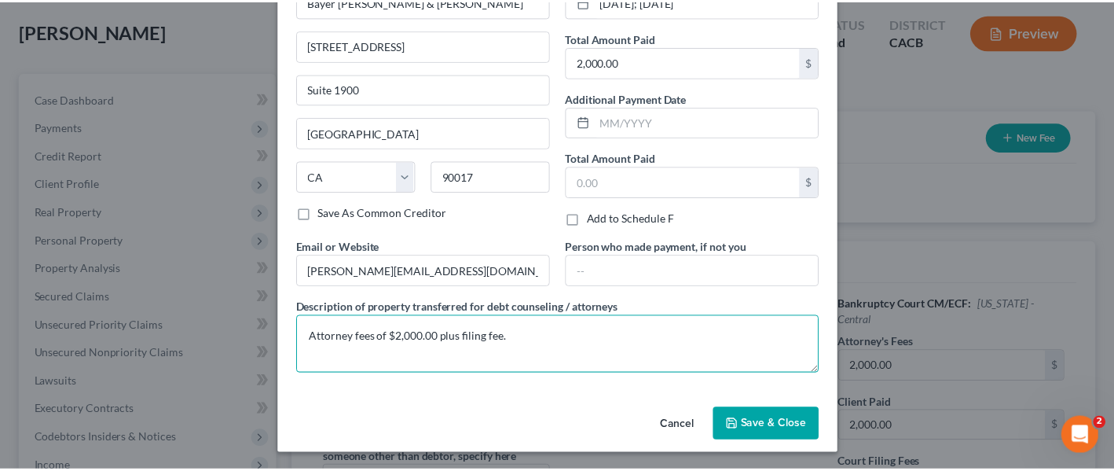
scroll to position [105, 0]
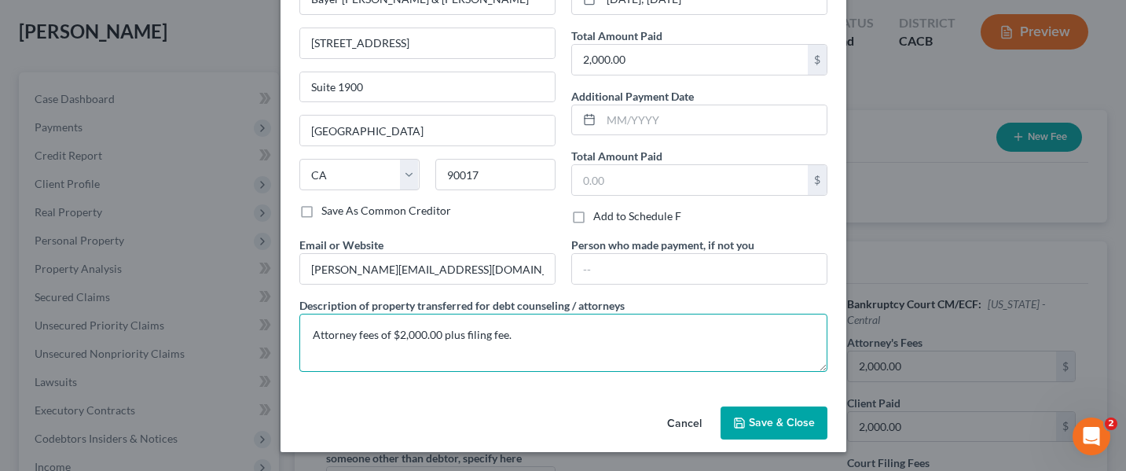
type textarea "Attorney fees of $2,000.00 plus filing fee."
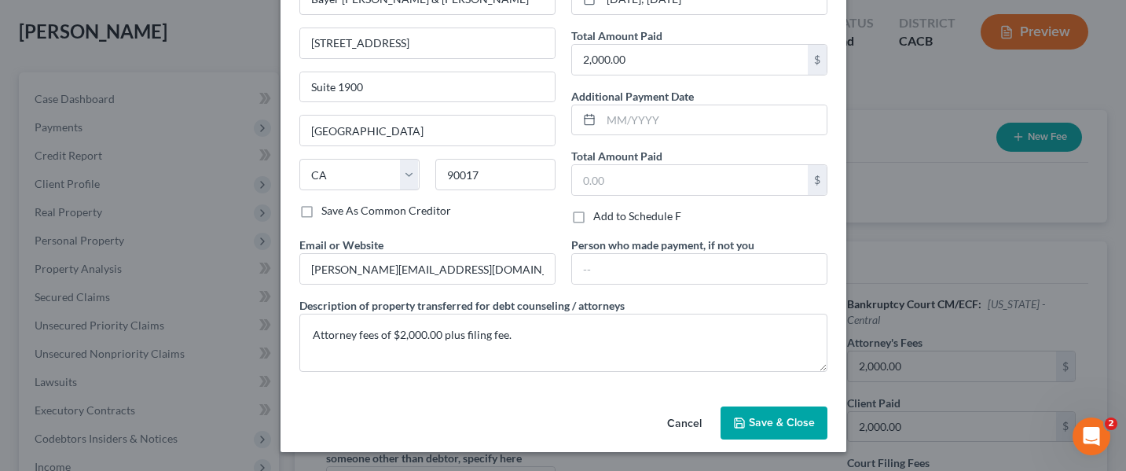
click at [779, 431] on button "Save & Close" at bounding box center [774, 422] width 107 height 33
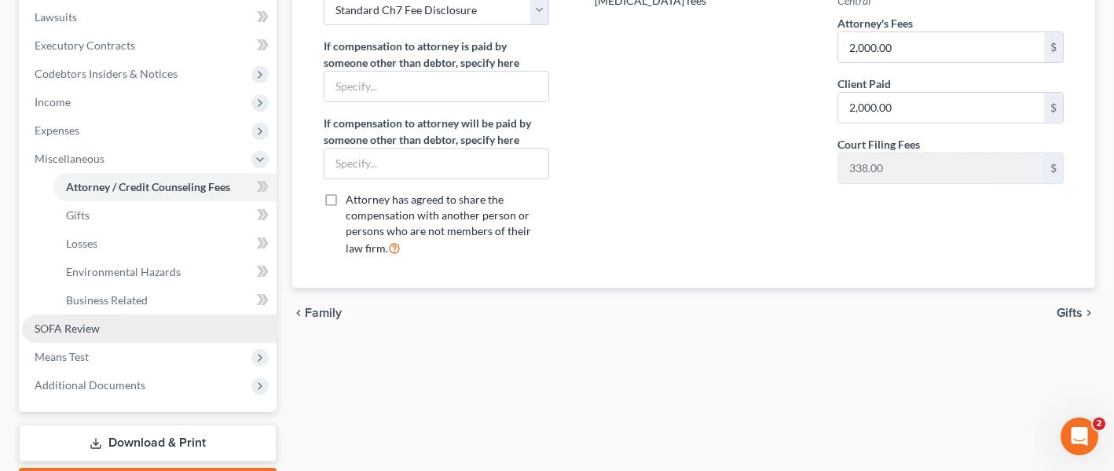
click at [123, 314] on link "SOFA Review" at bounding box center [149, 328] width 255 height 28
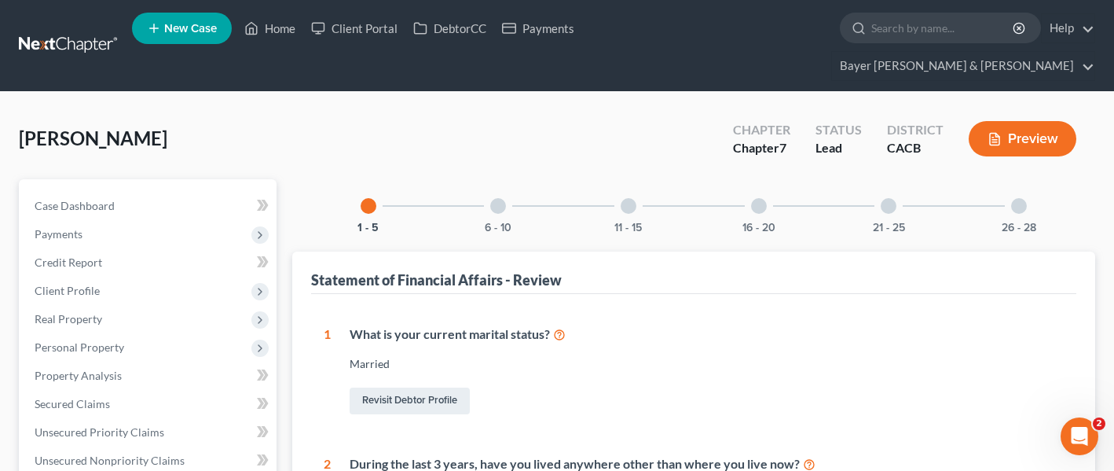
click at [631, 198] on div at bounding box center [629, 206] width 16 height 16
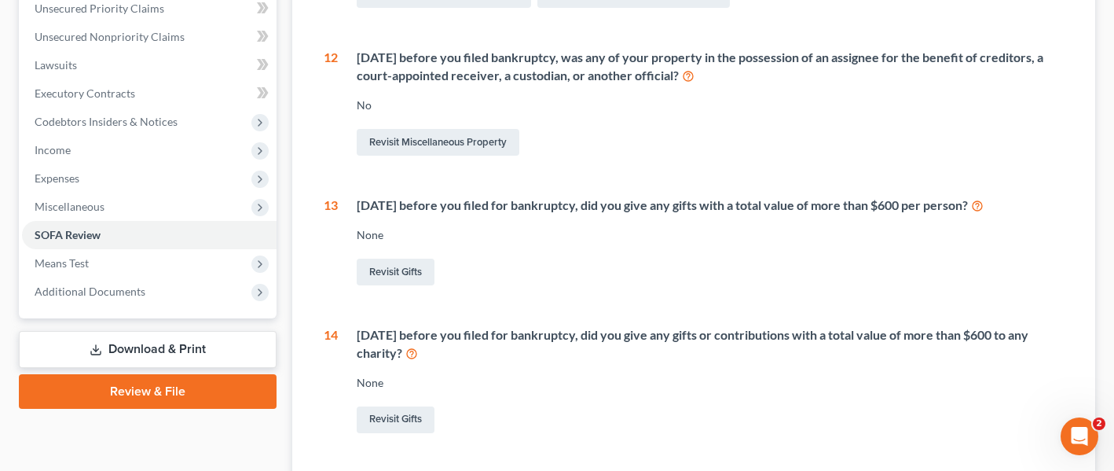
scroll to position [472, 0]
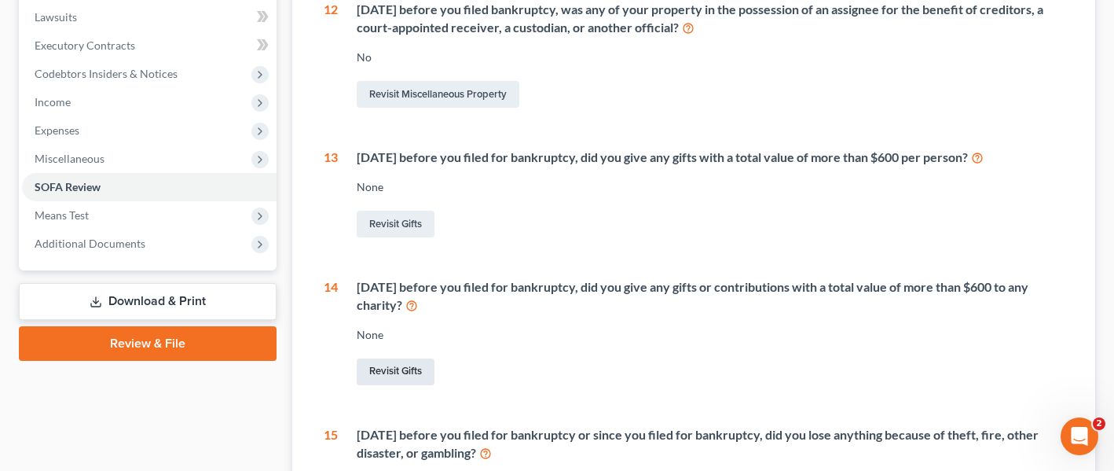
click at [380, 358] on link "Revisit Gifts" at bounding box center [396, 371] width 78 height 27
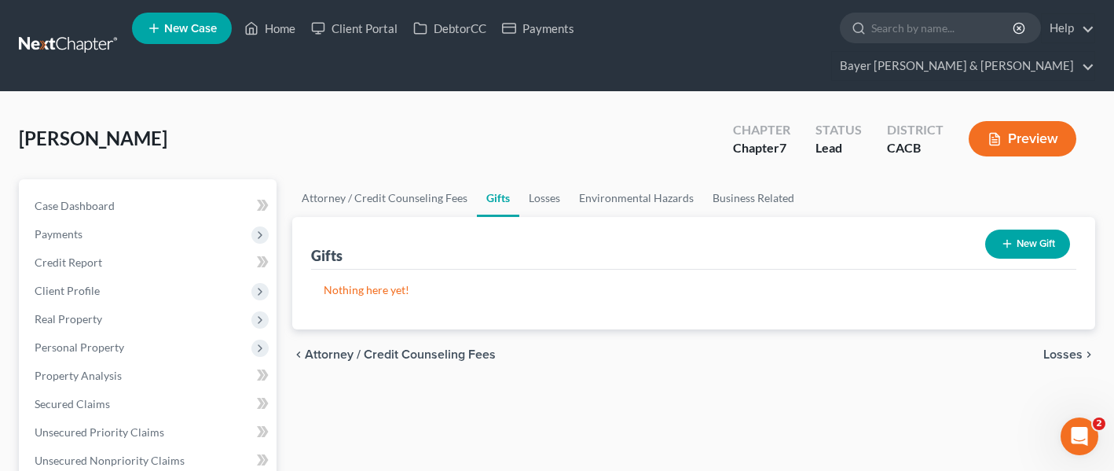
click at [1029, 229] on button "New Gift" at bounding box center [1028, 243] width 85 height 29
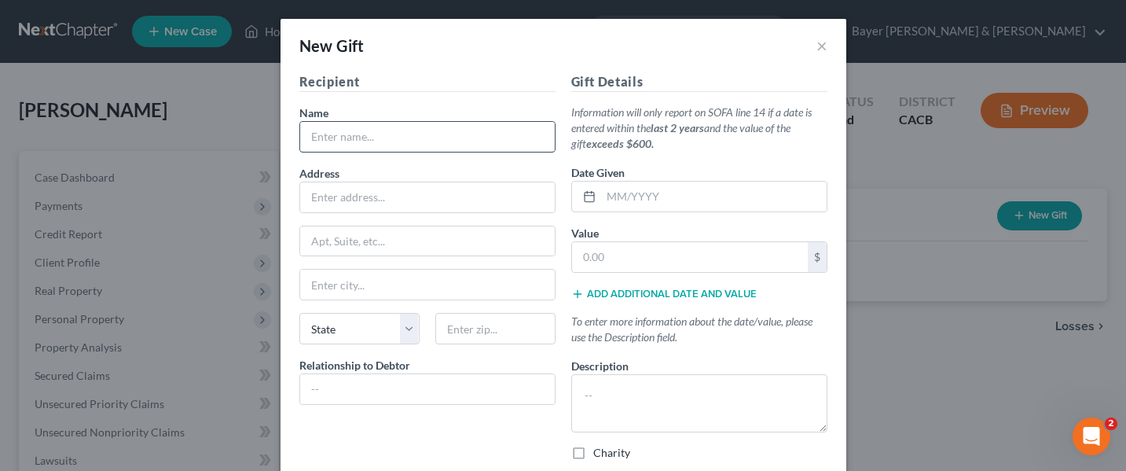
click at [438, 138] on input "text" at bounding box center [427, 137] width 255 height 30
type input "Restoration Life Church"
click at [615, 255] on input "text" at bounding box center [690, 257] width 236 height 30
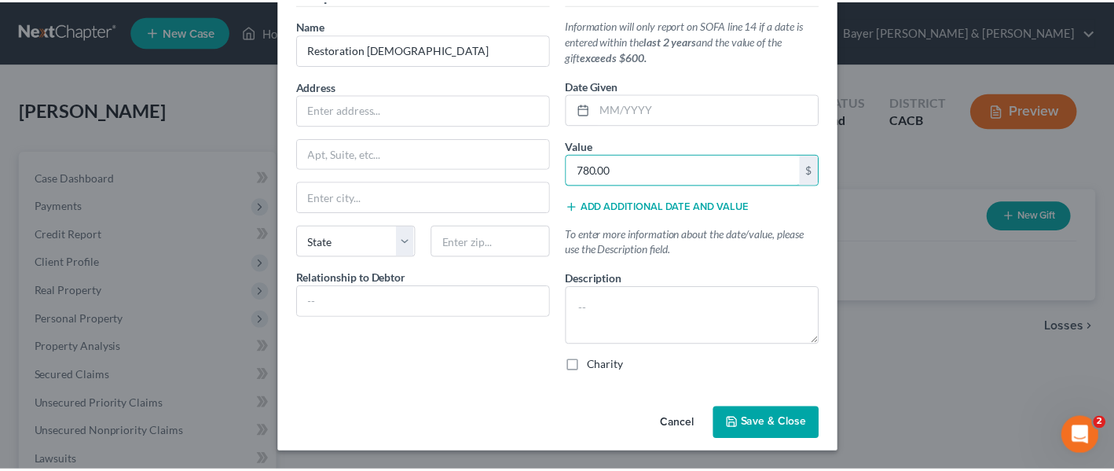
scroll to position [88, 0]
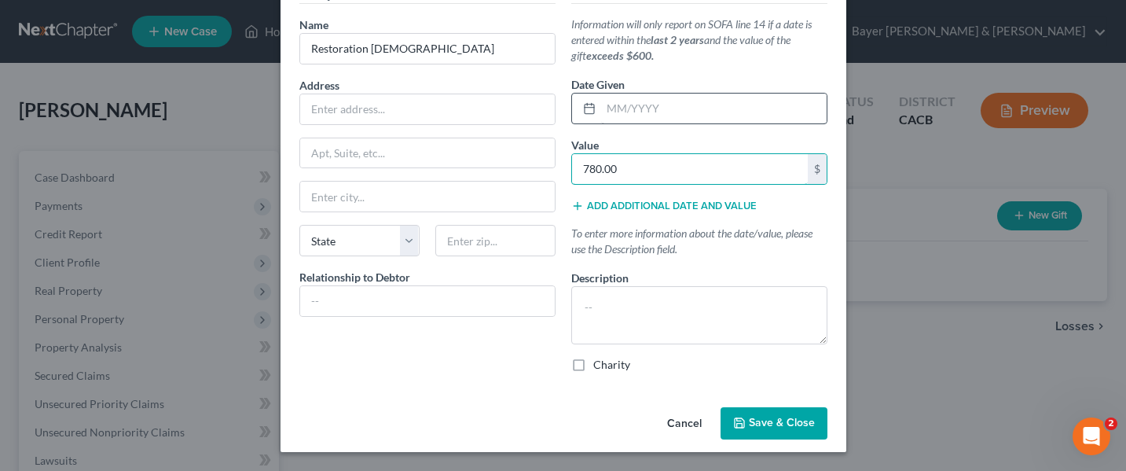
type input "780.00"
click at [666, 105] on input "text" at bounding box center [714, 109] width 226 height 30
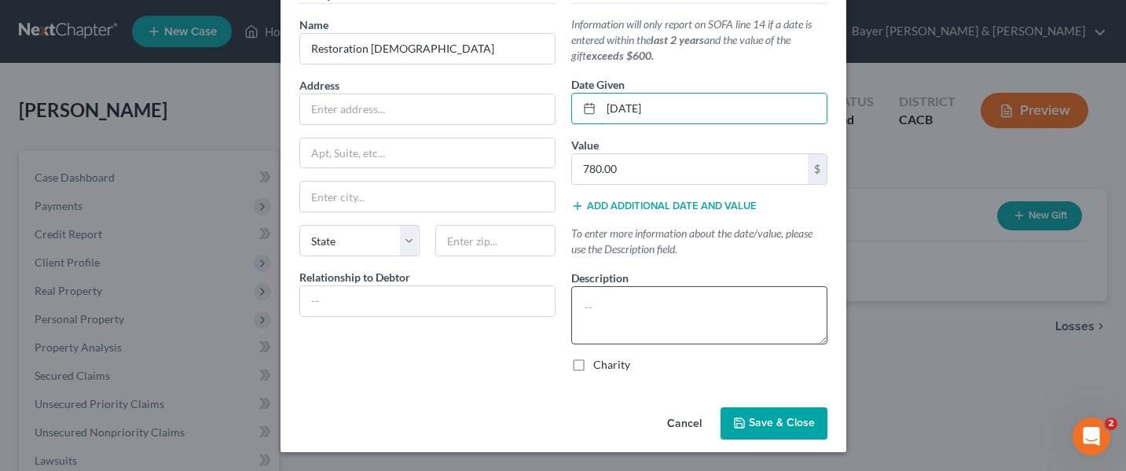
type input "08/28/2025"
click at [630, 293] on textarea at bounding box center [699, 315] width 256 height 58
type textarea "c"
type textarea "Charity"
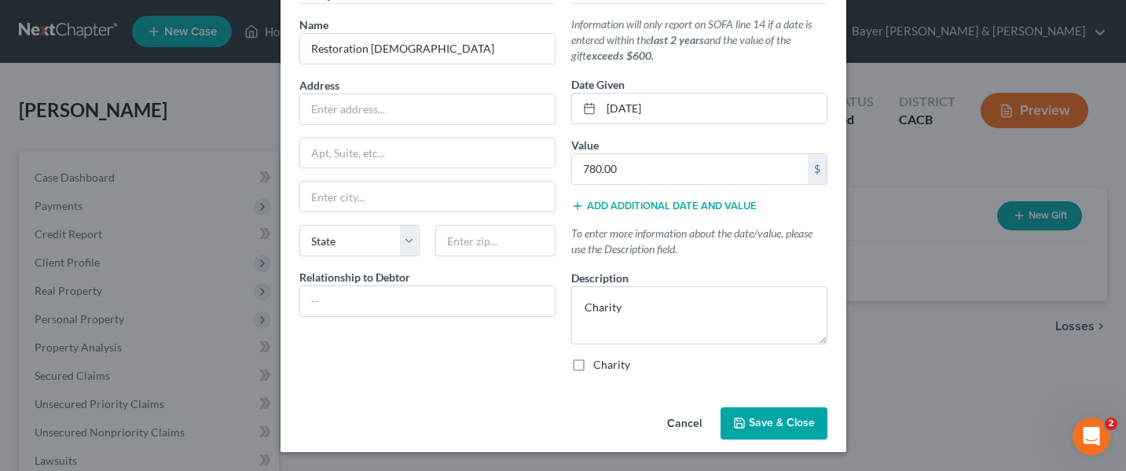
drag, startPoint x: 762, startPoint y: 417, endPoint x: 758, endPoint y: 406, distance: 10.7
click at [762, 413] on button "Save & Close" at bounding box center [774, 423] width 107 height 33
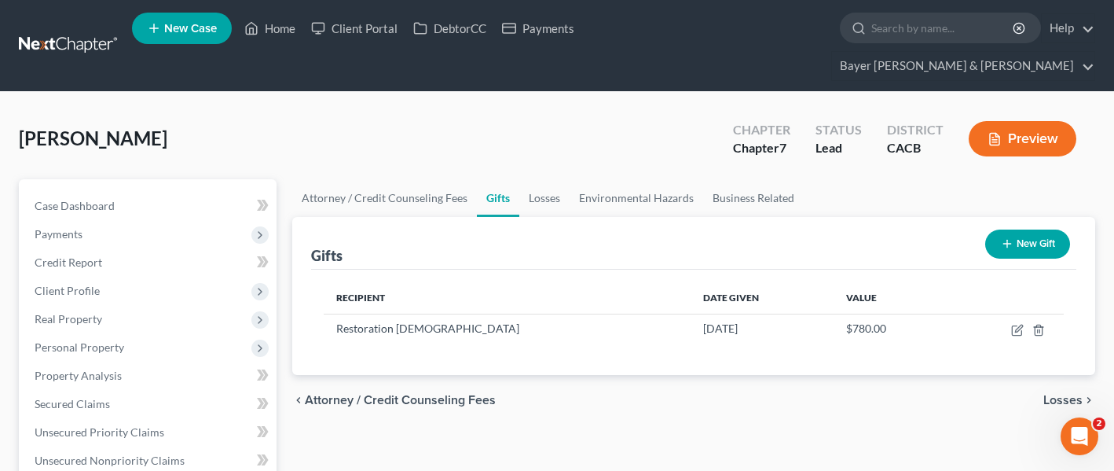
click at [522, 375] on div "chevron_left Attorney / Credit Counseling Fees Losses chevron_right" at bounding box center [694, 400] width 804 height 50
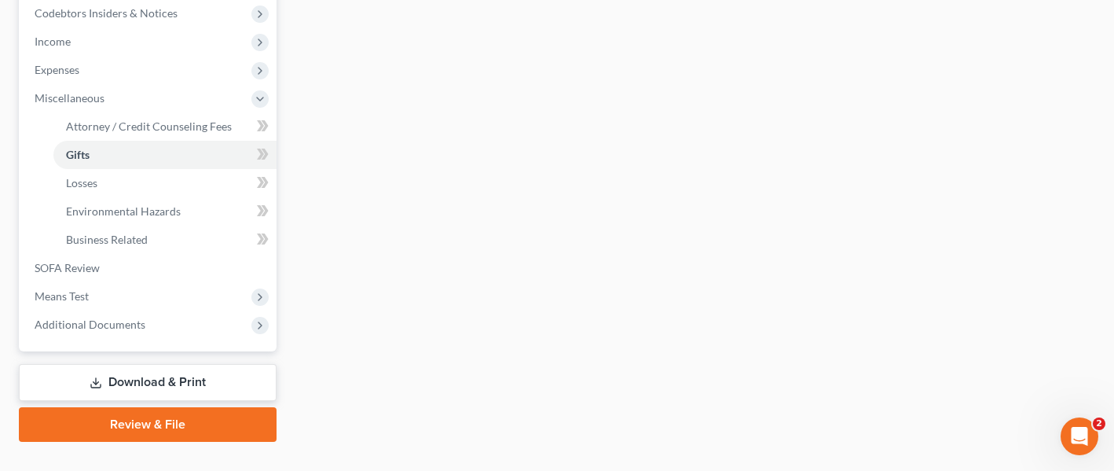
scroll to position [534, 0]
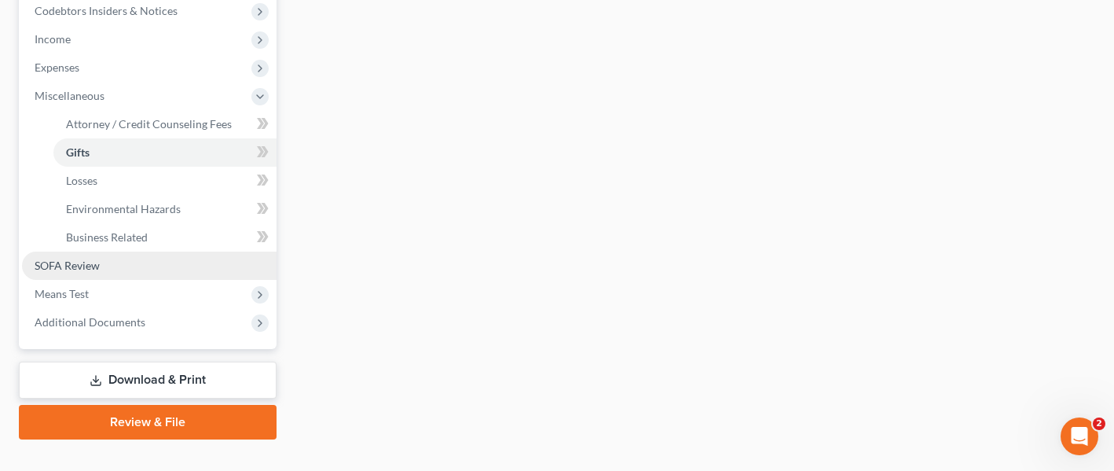
click at [119, 251] on link "SOFA Review" at bounding box center [149, 265] width 255 height 28
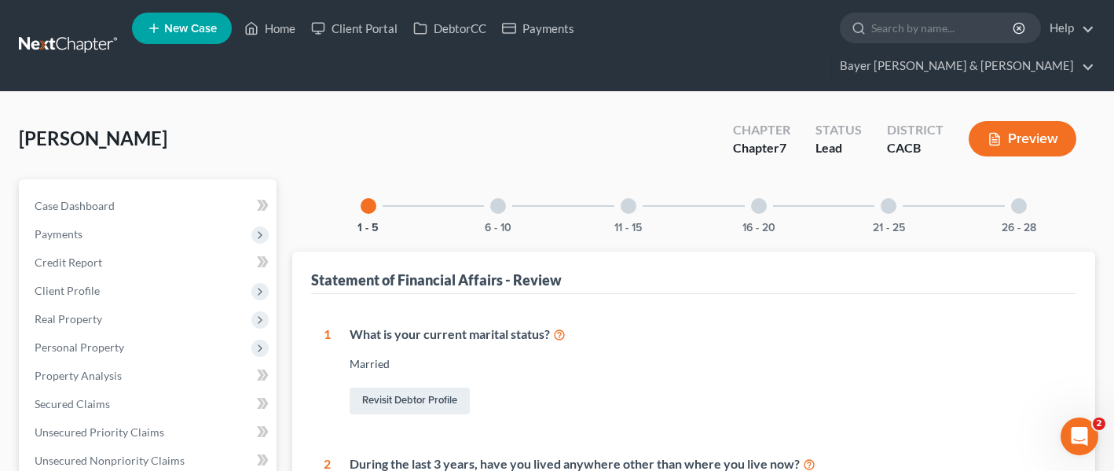
click at [765, 198] on div at bounding box center [759, 206] width 16 height 16
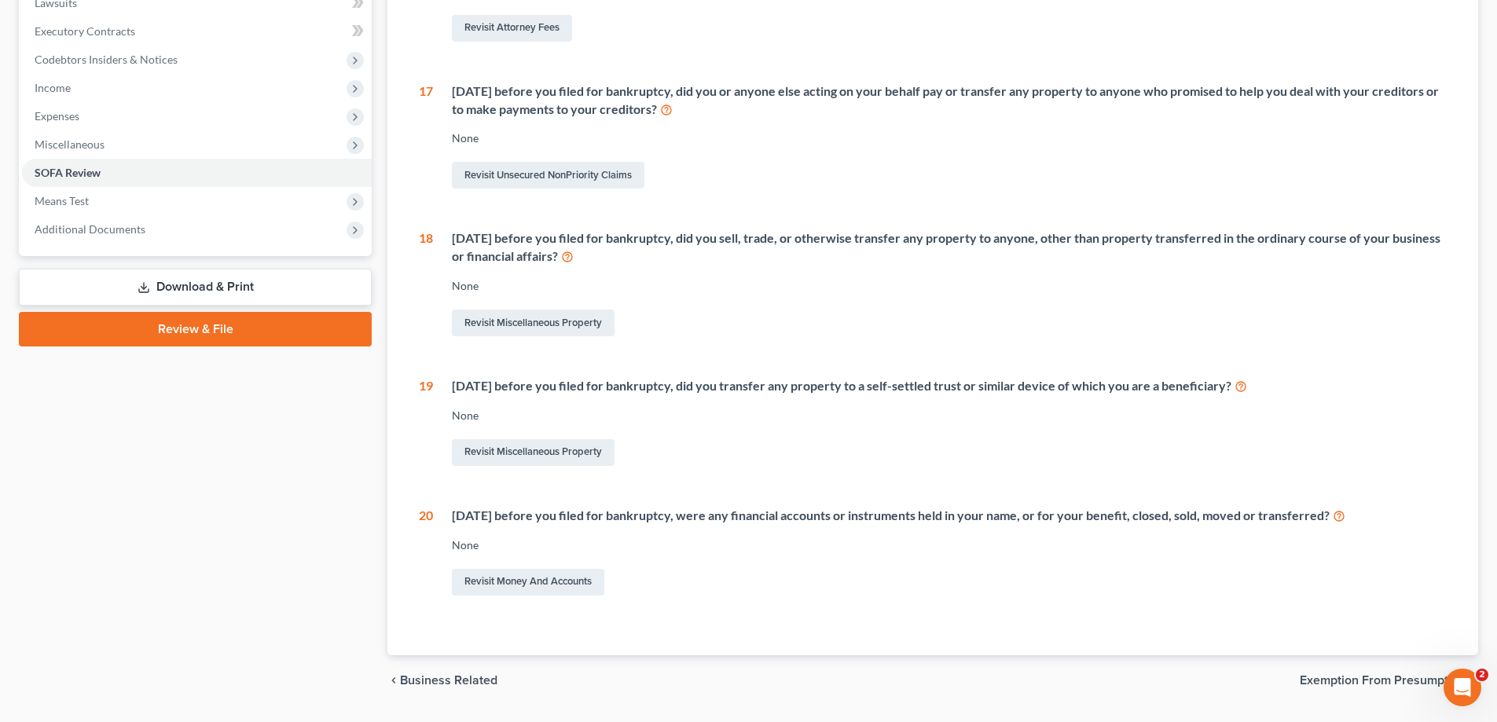
scroll to position [472, 0]
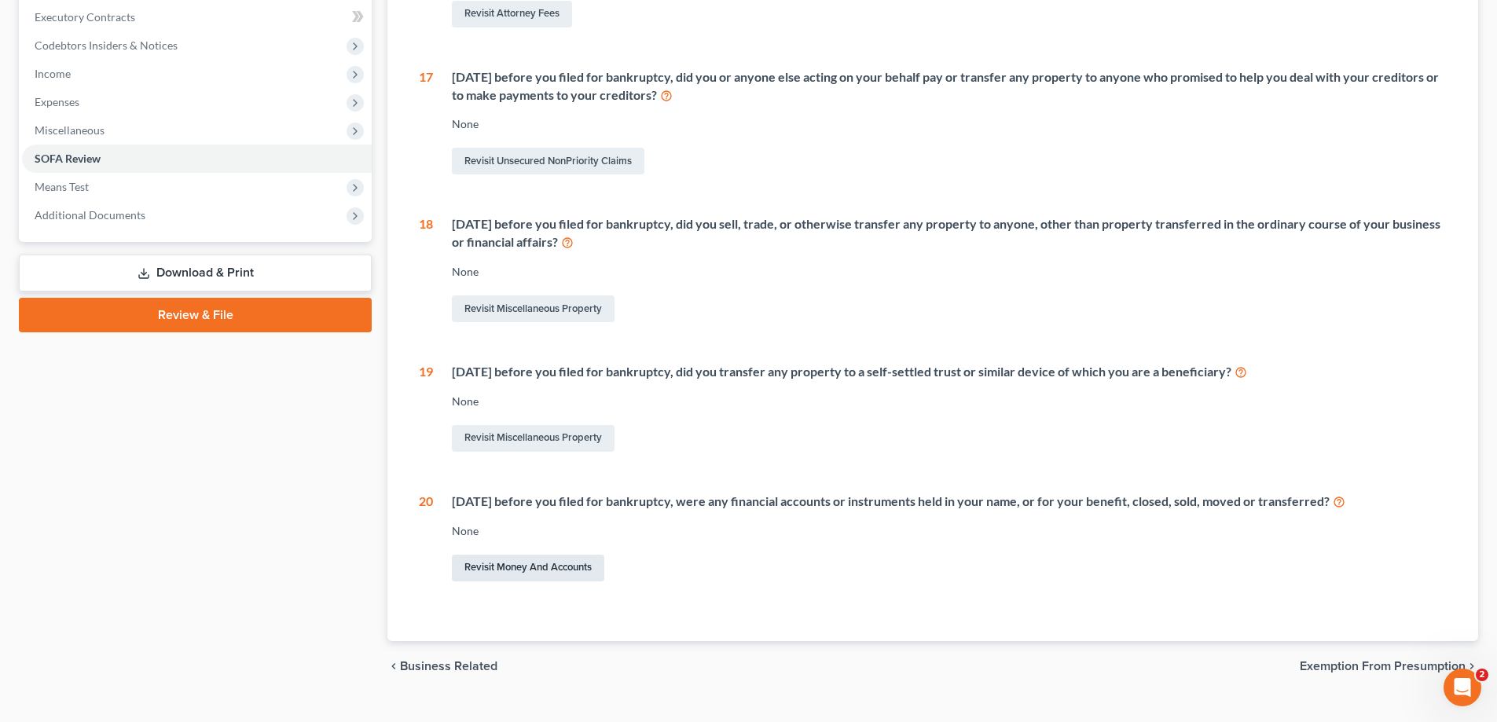
click at [549, 451] on link "Revisit Money and Accounts" at bounding box center [528, 568] width 152 height 27
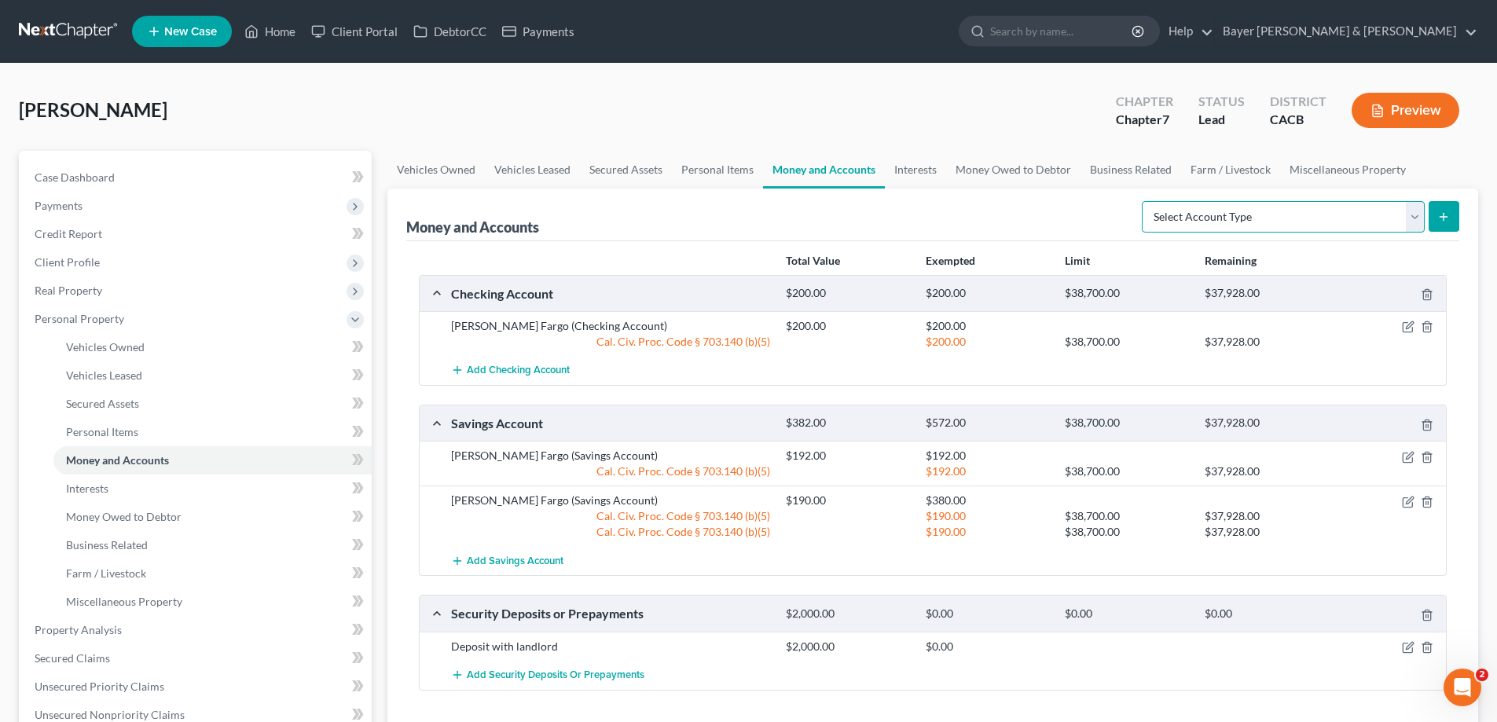
click at [1074, 219] on select "Select Account Type Brokerage Cash on Hand Certificates of Deposit Checking Acc…" at bounding box center [1283, 216] width 283 height 31
select select "checking"
click at [1074, 201] on select "Select Account Type Brokerage Cash on Hand Certificates of Deposit Checking Acc…" at bounding box center [1283, 216] width 283 height 31
click at [1074, 214] on icon "submit" at bounding box center [1443, 217] width 13 height 13
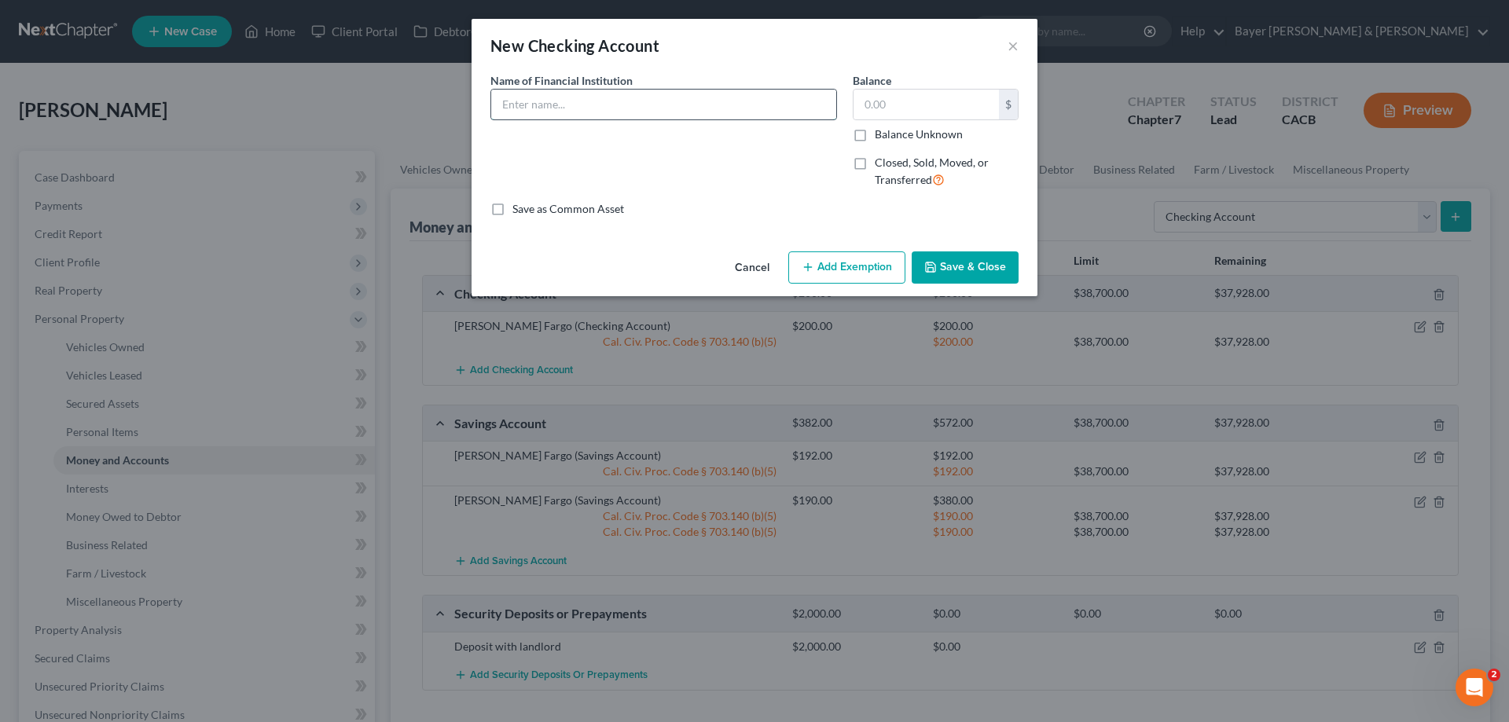
click at [659, 105] on input "text" at bounding box center [663, 105] width 345 height 30
type input "Financial Partners Credit Union"
type input "0.00"
click at [875, 163] on label "Closed, Sold, Moved, or Transferred" at bounding box center [947, 172] width 144 height 34
click at [881, 163] on input "Closed, Sold, Moved, or Transferred" at bounding box center [886, 160] width 10 height 10
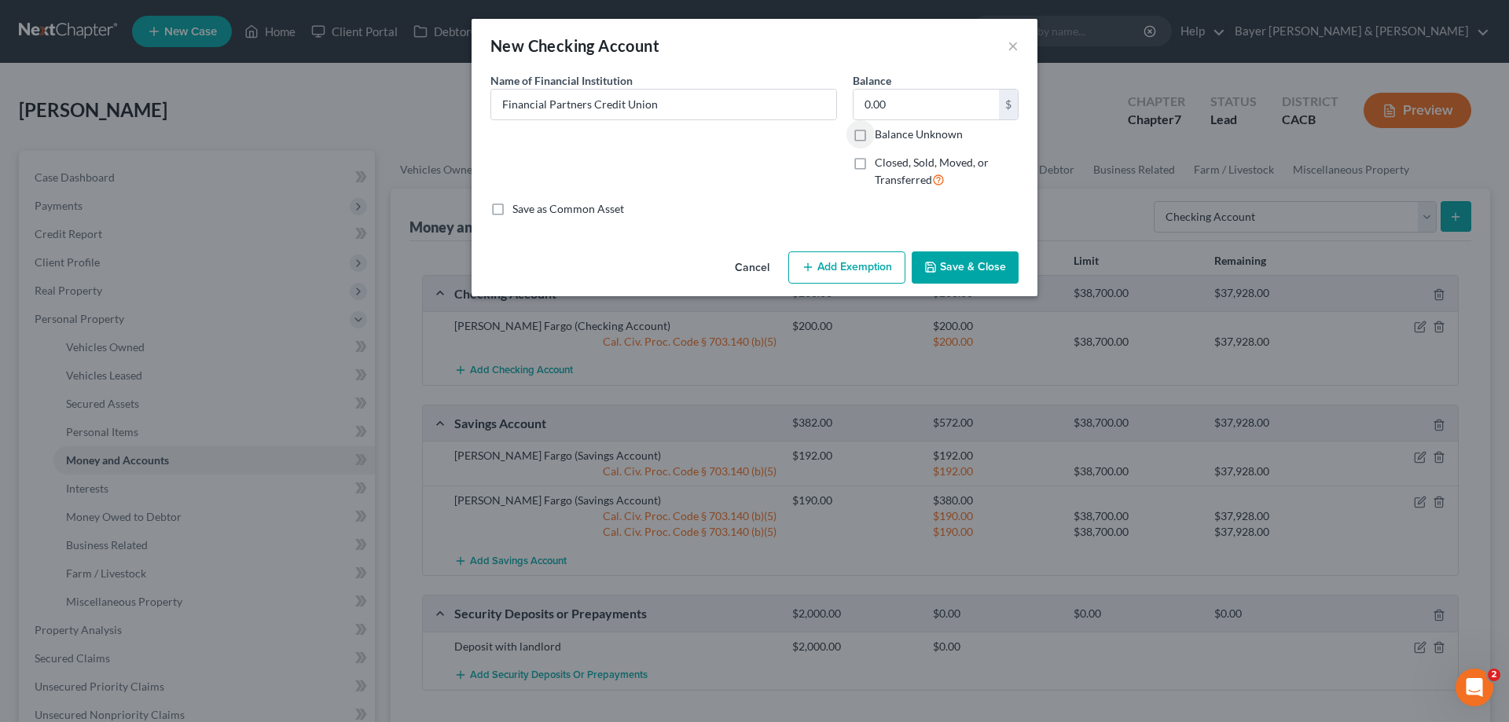
checkbox input "true"
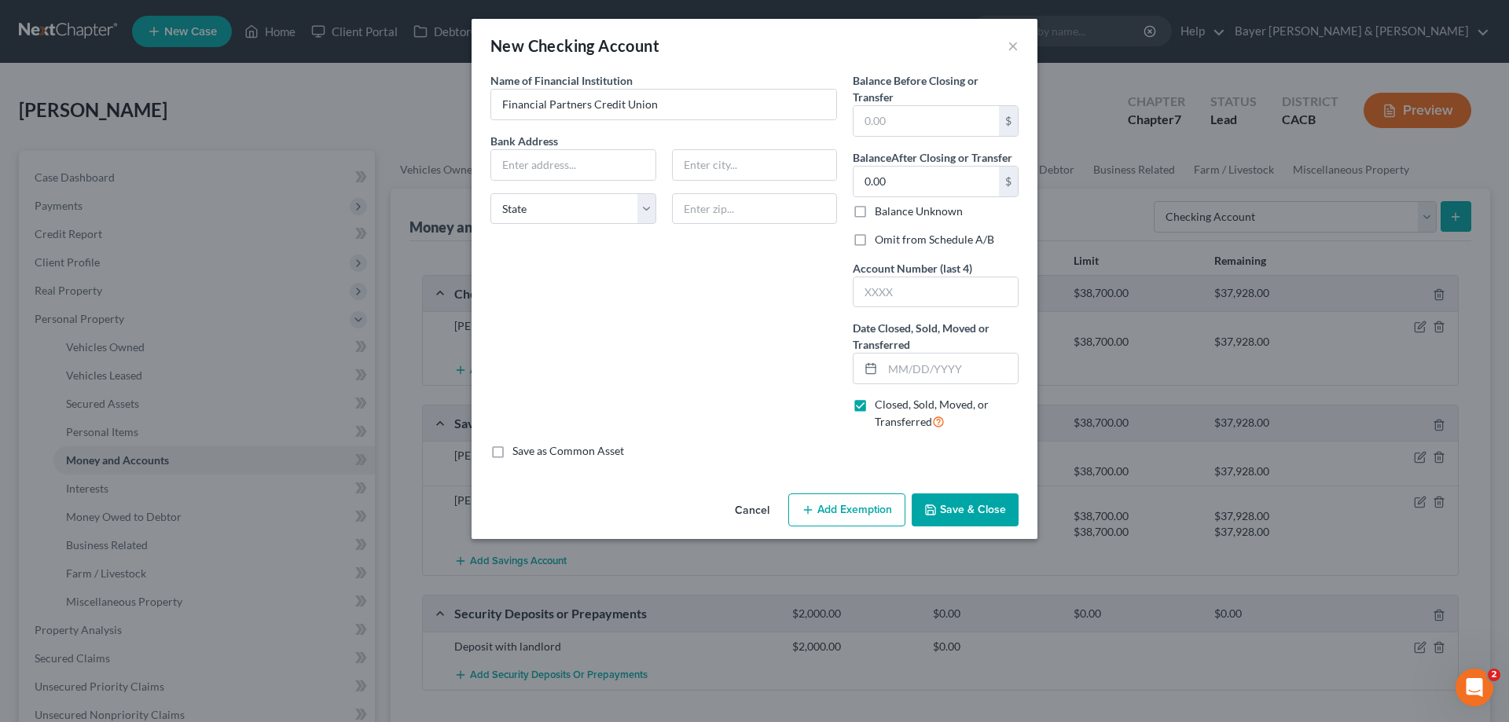
drag, startPoint x: 858, startPoint y: 241, endPoint x: 871, endPoint y: 257, distance: 20.1
click at [875, 240] on label "Omit from Schedule A/B" at bounding box center [934, 240] width 119 height 16
click at [881, 240] on input "Omit from Schedule A/B" at bounding box center [886, 237] width 10 height 10
checkbox input "true"
click at [894, 285] on input "text" at bounding box center [936, 292] width 164 height 30
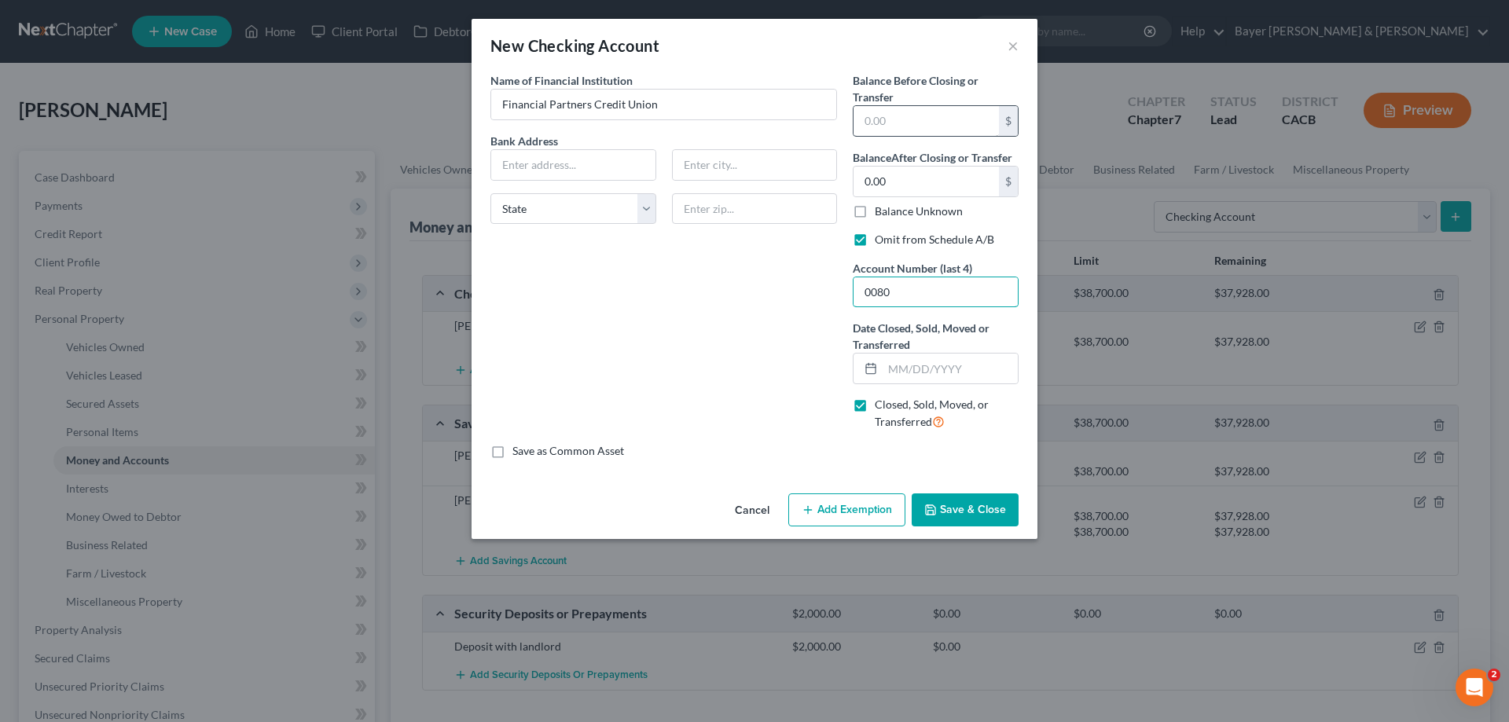
type input "0080"
click at [905, 123] on input "text" at bounding box center [926, 121] width 145 height 30
type input "0.00"
click at [890, 362] on input "text" at bounding box center [950, 369] width 135 height 30
type input "03/31/2025"
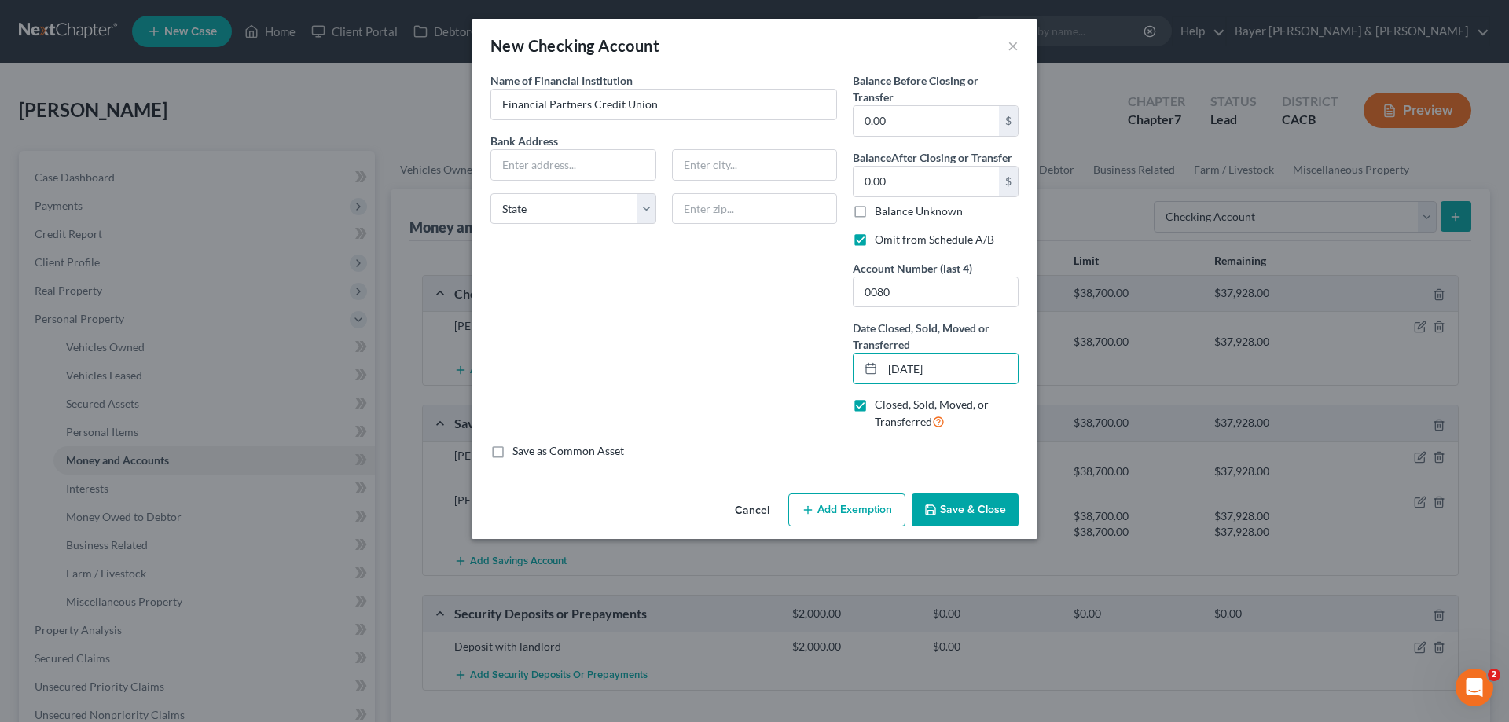
click at [960, 451] on button "Save & Close" at bounding box center [965, 510] width 107 height 33
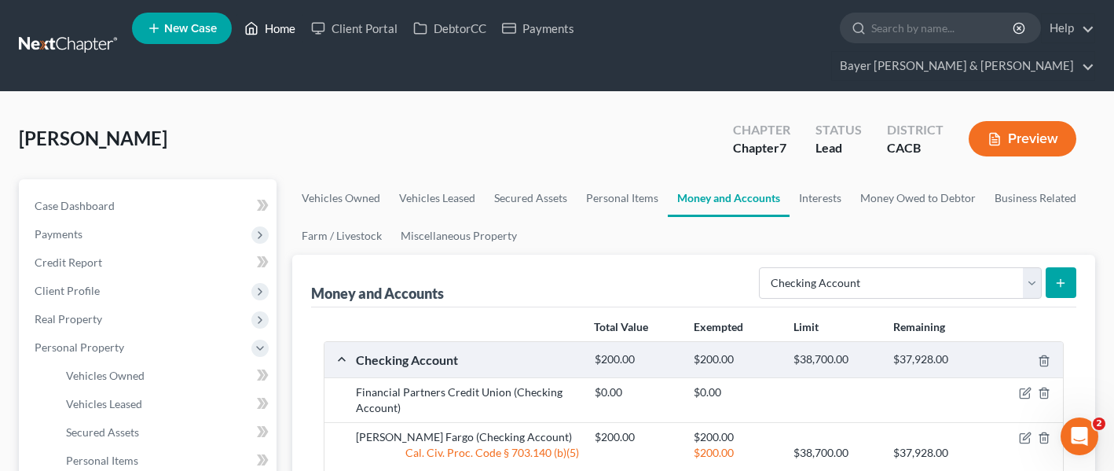
click at [277, 29] on link "Home" at bounding box center [270, 28] width 67 height 28
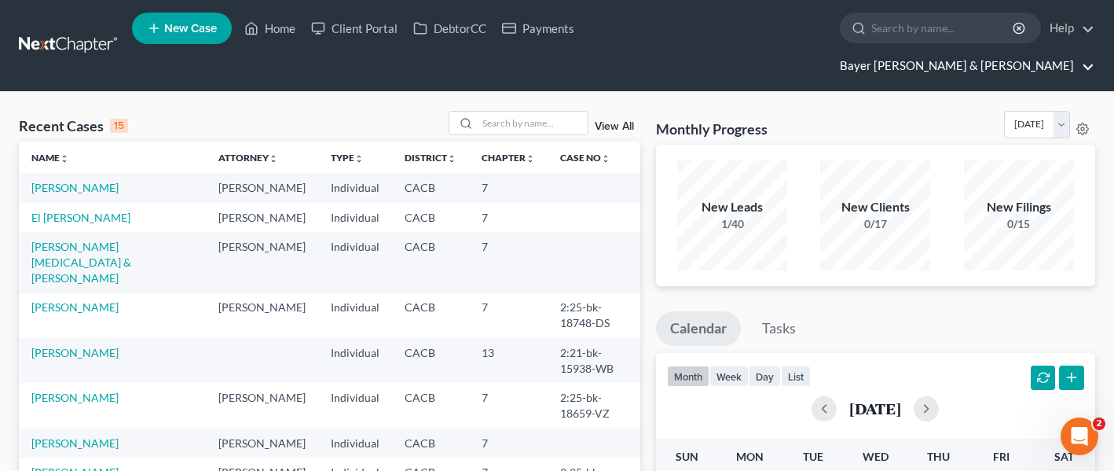
click at [1017, 52] on link "Bayer Wishman & Leotta" at bounding box center [963, 66] width 262 height 28
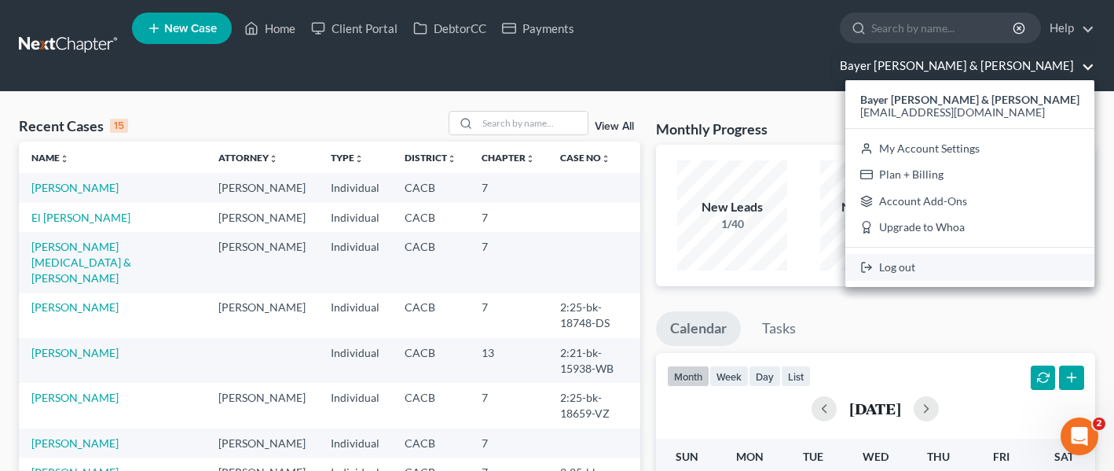
click at [992, 254] on link "Log out" at bounding box center [970, 267] width 249 height 27
